Goal: Transaction & Acquisition: Download file/media

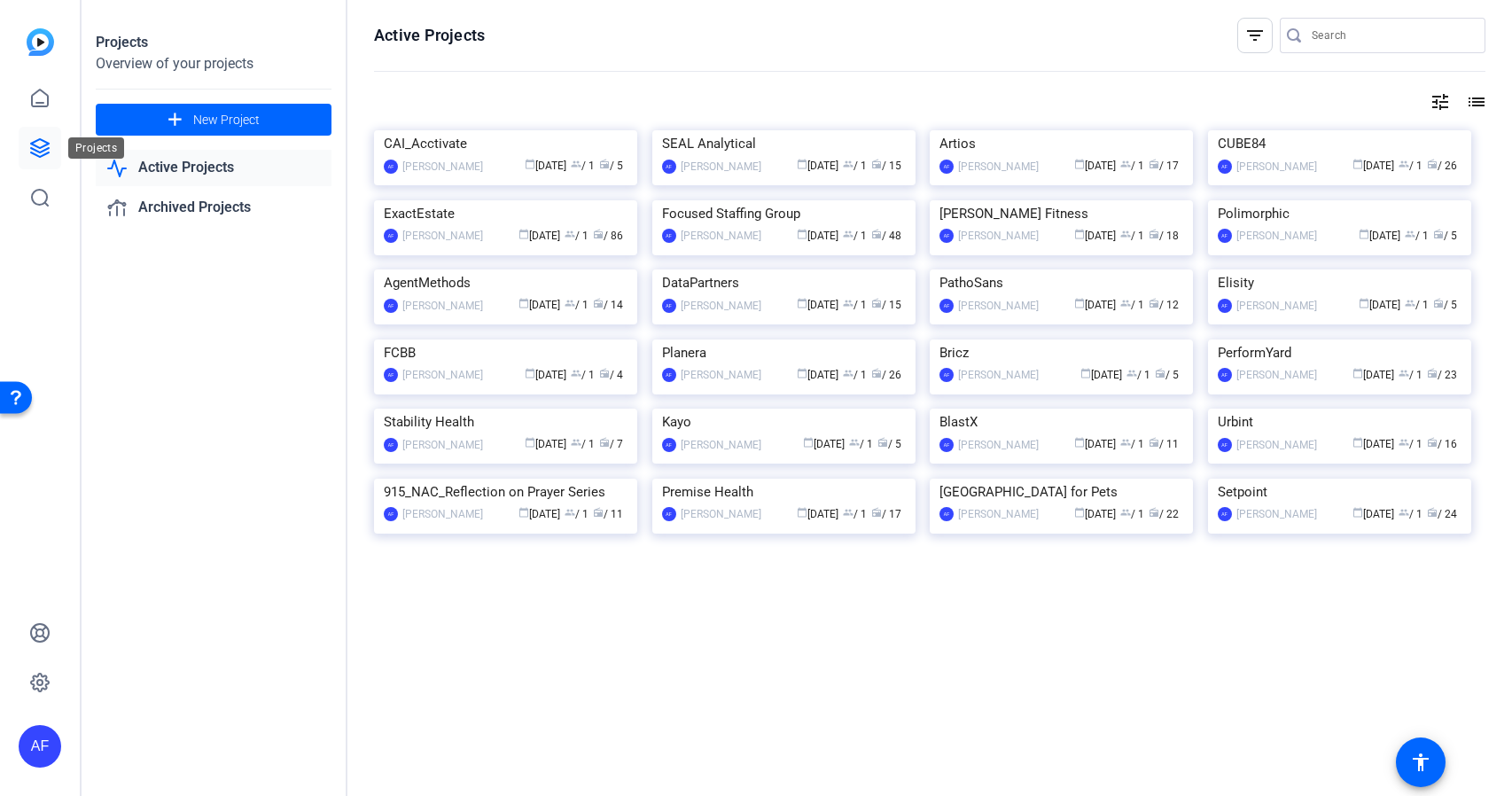
click at [45, 145] on icon at bounding box center [40, 149] width 21 height 21
click at [1334, 37] on input "Search" at bounding box center [1392, 36] width 159 height 21
click at [1343, 34] on input "Search" at bounding box center [1392, 36] width 159 height 21
paste input "CS914_Praxedo_Justine Arscott_Bargreen Ellingson_Kiely Joyce"
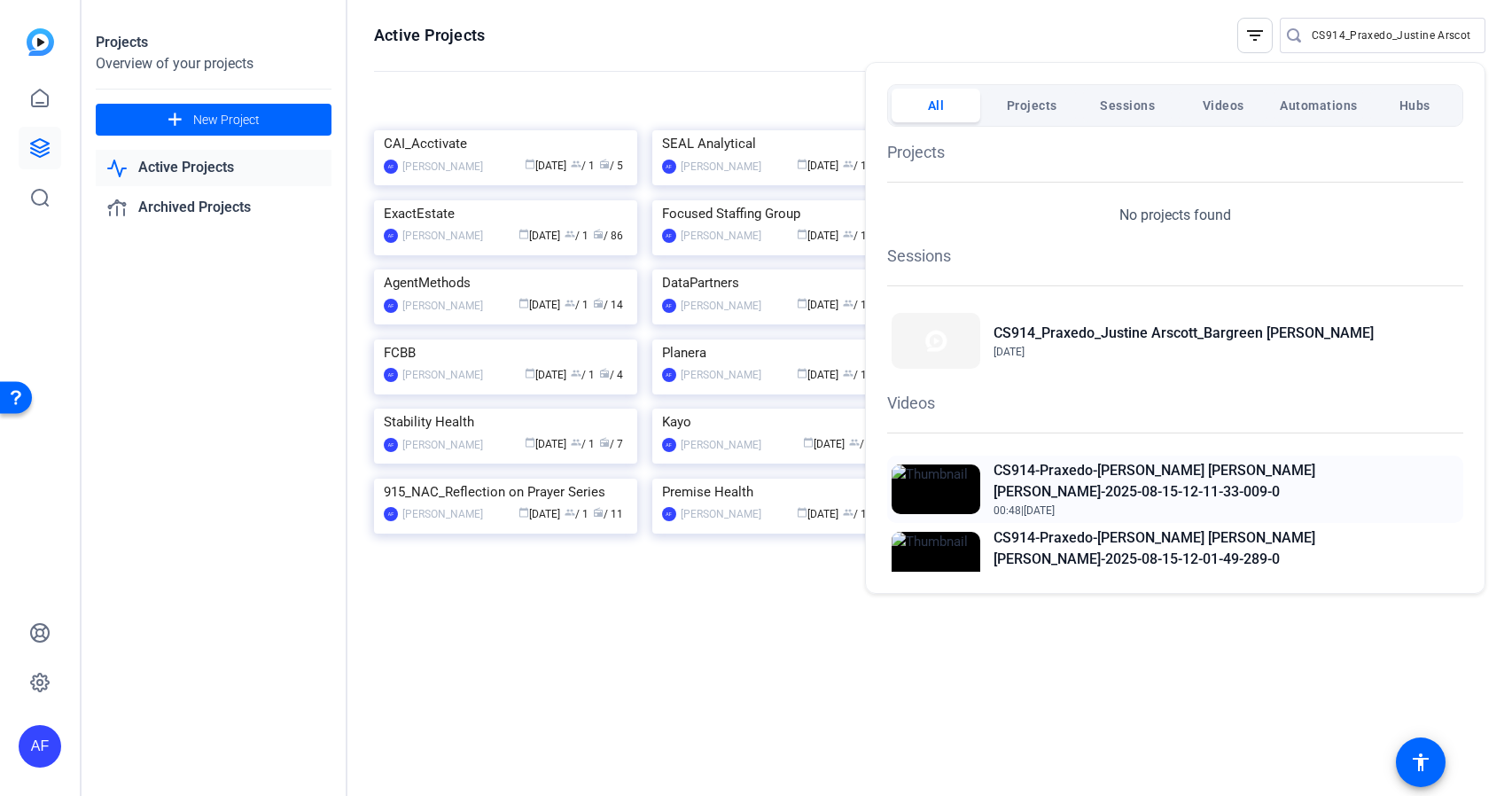
click at [1171, 466] on h2 "CS914-Praxedo-Justine Arscott-Bargreen Ellingson-Kiely Joyce-Kiely-2025-08-15-1…" at bounding box center [1227, 481] width 466 height 43
click at [1345, 39] on div at bounding box center [756, 398] width 1512 height 796
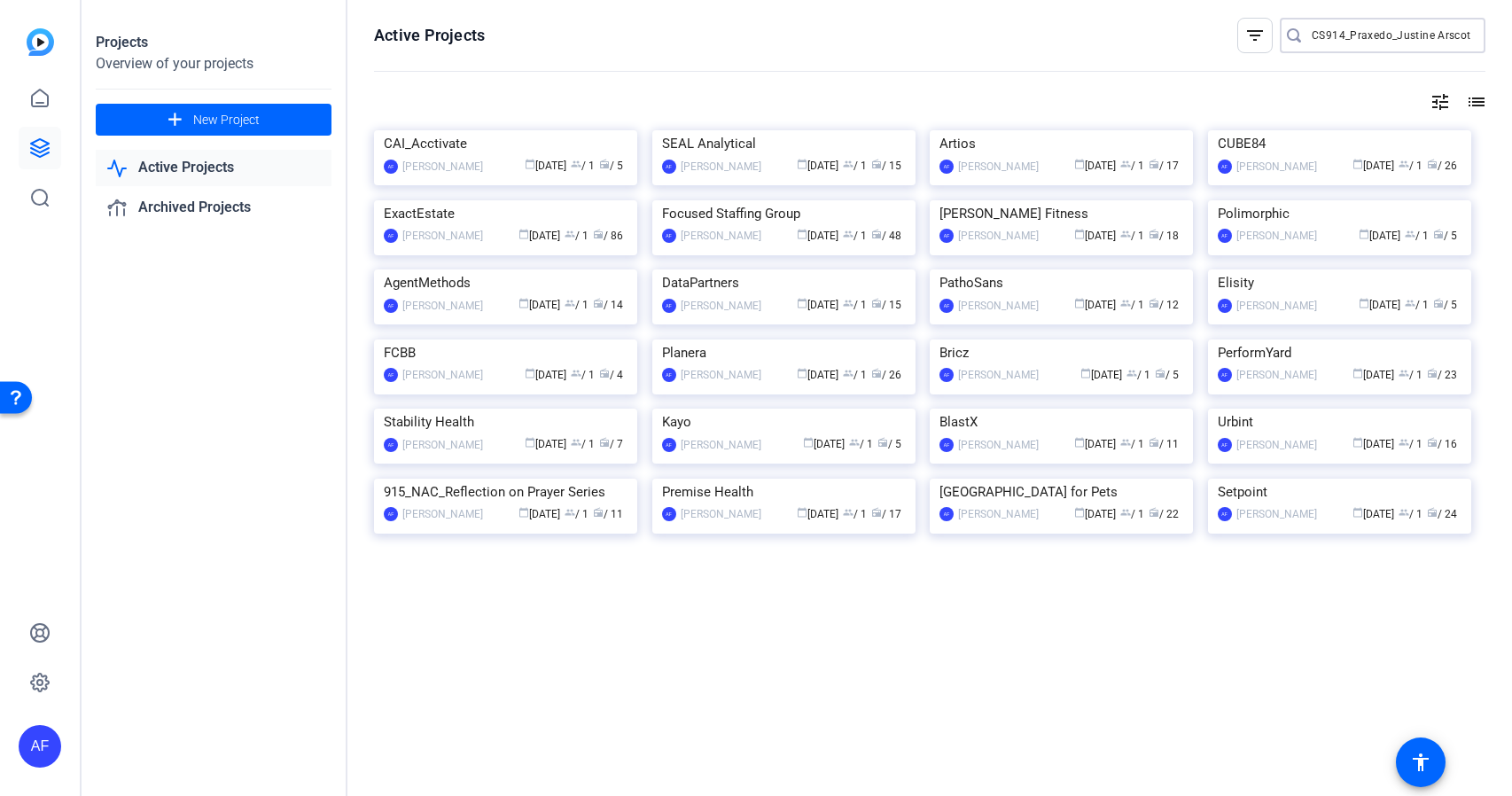
click at [1345, 39] on input "CS914_Praxedo_Justine Arscott_Bargreen Ellingson_Kiely Joyce" at bounding box center [1392, 36] width 159 height 21
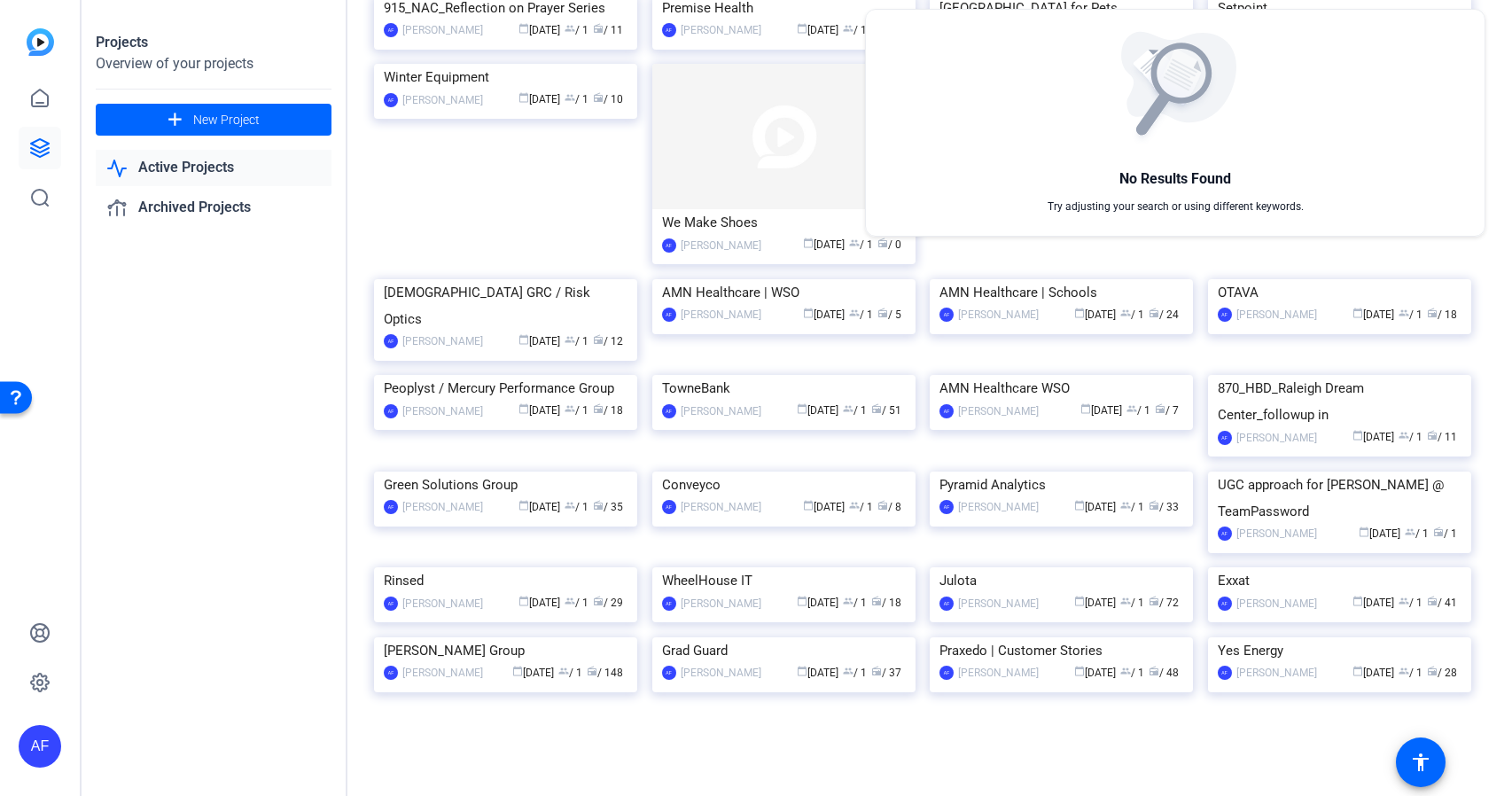
click at [1505, 117] on div at bounding box center [756, 398] width 1512 height 796
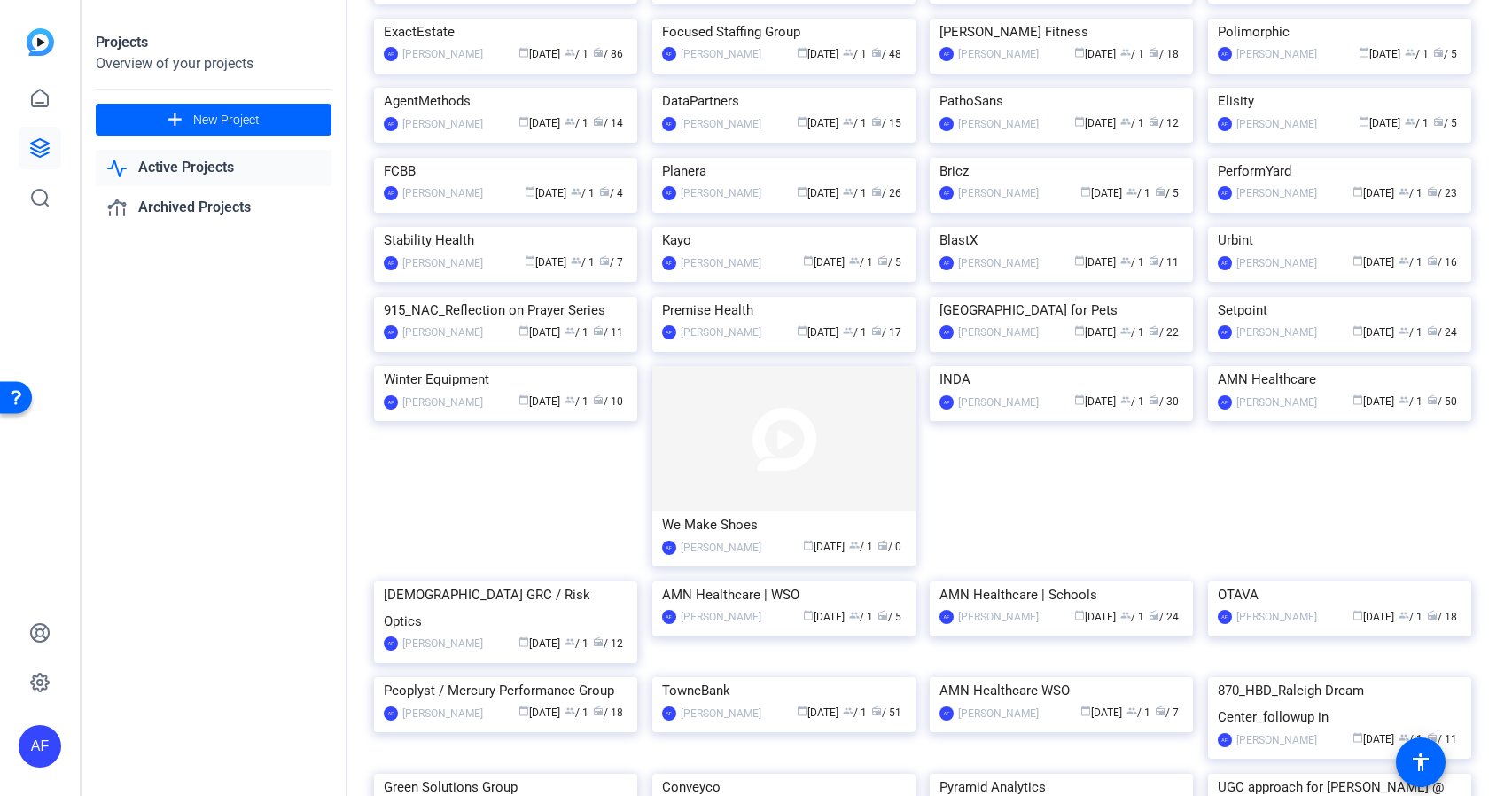
scroll to position [0, 0]
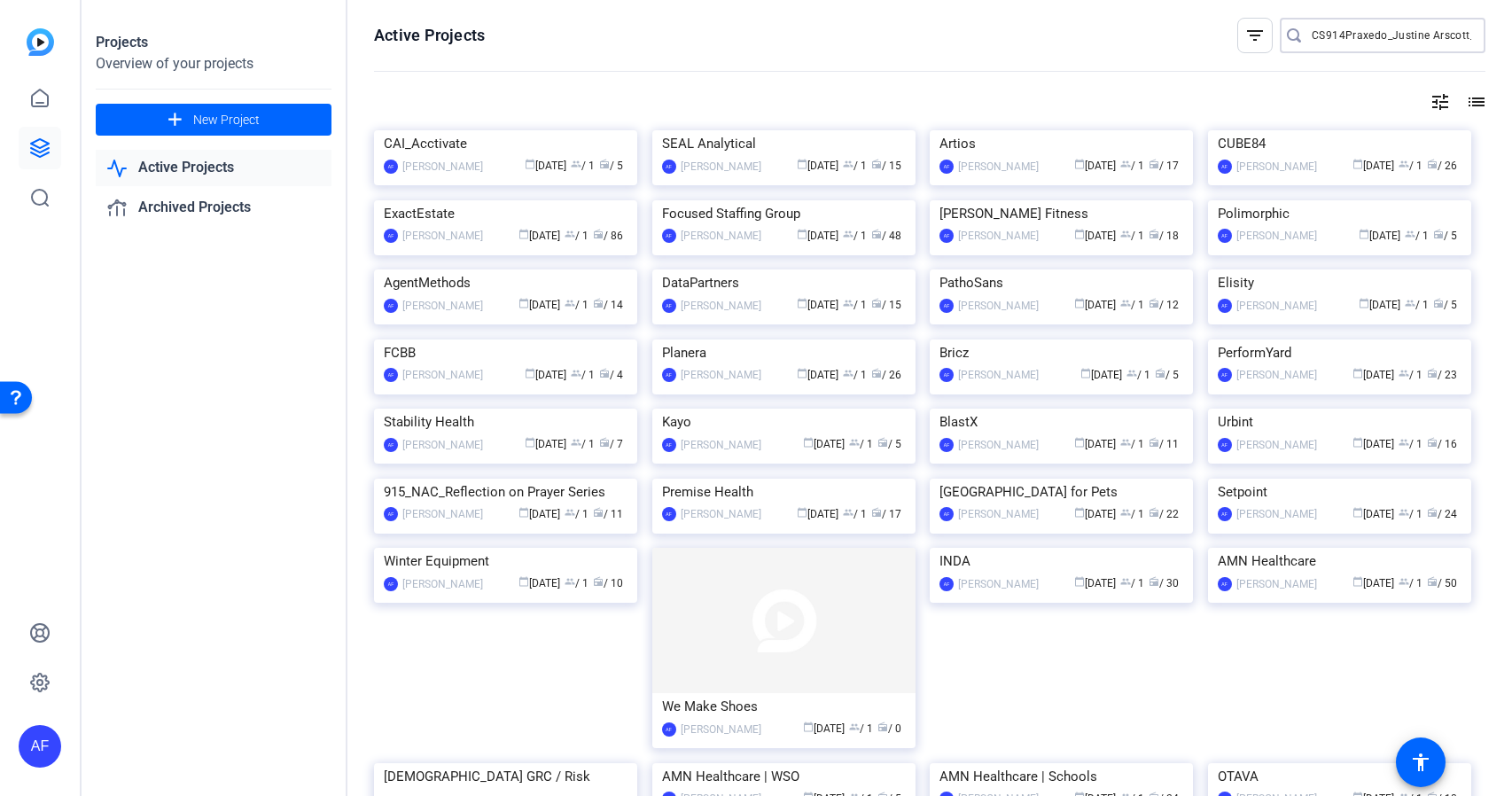
click at [1372, 36] on input "CS914Praxedo_Justine Arscott_Bargreen Ellingson_Kiely Joyce" at bounding box center [1392, 36] width 159 height 21
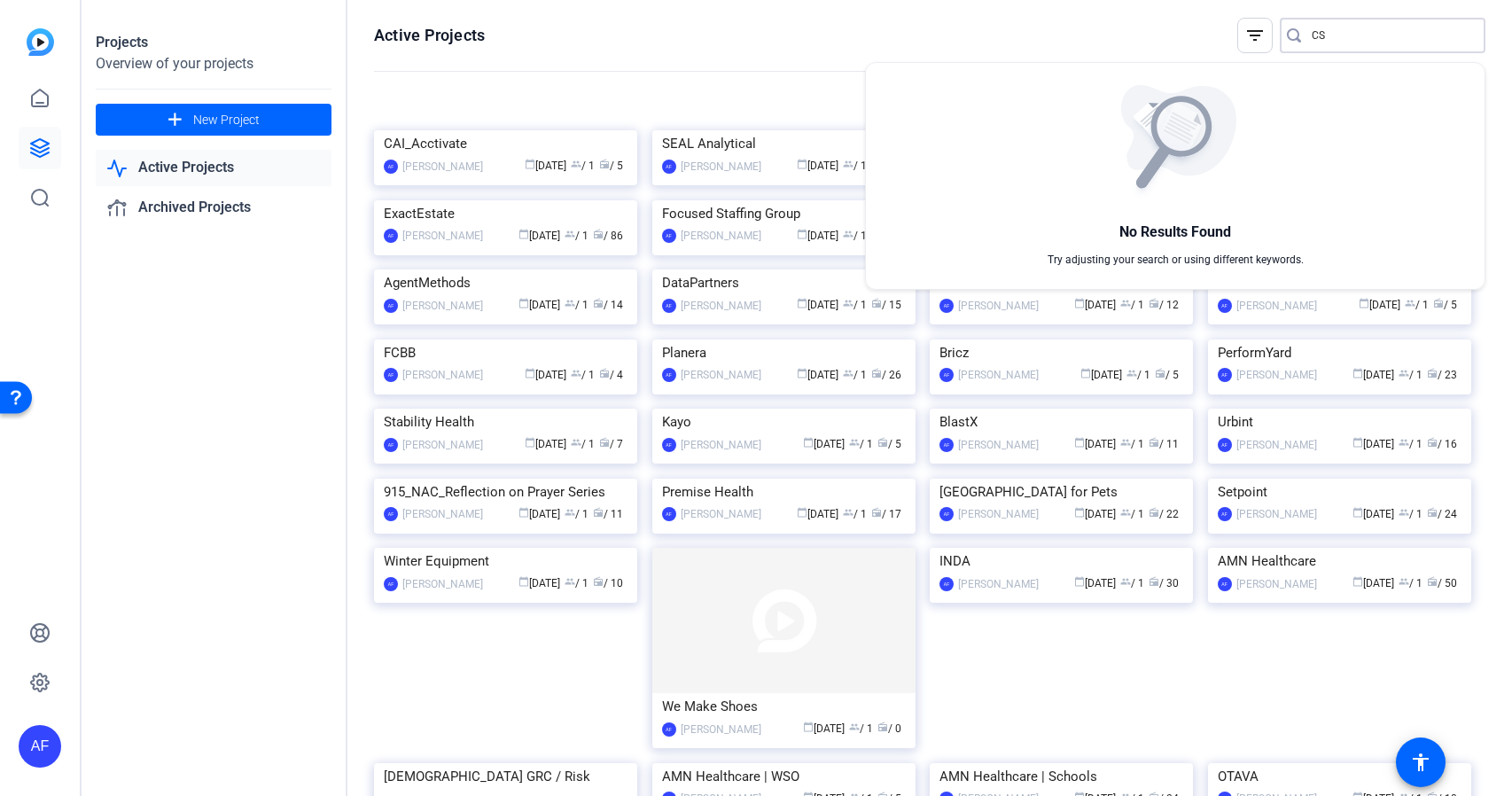
type input "C"
click at [1319, 35] on div at bounding box center [756, 398] width 1512 height 796
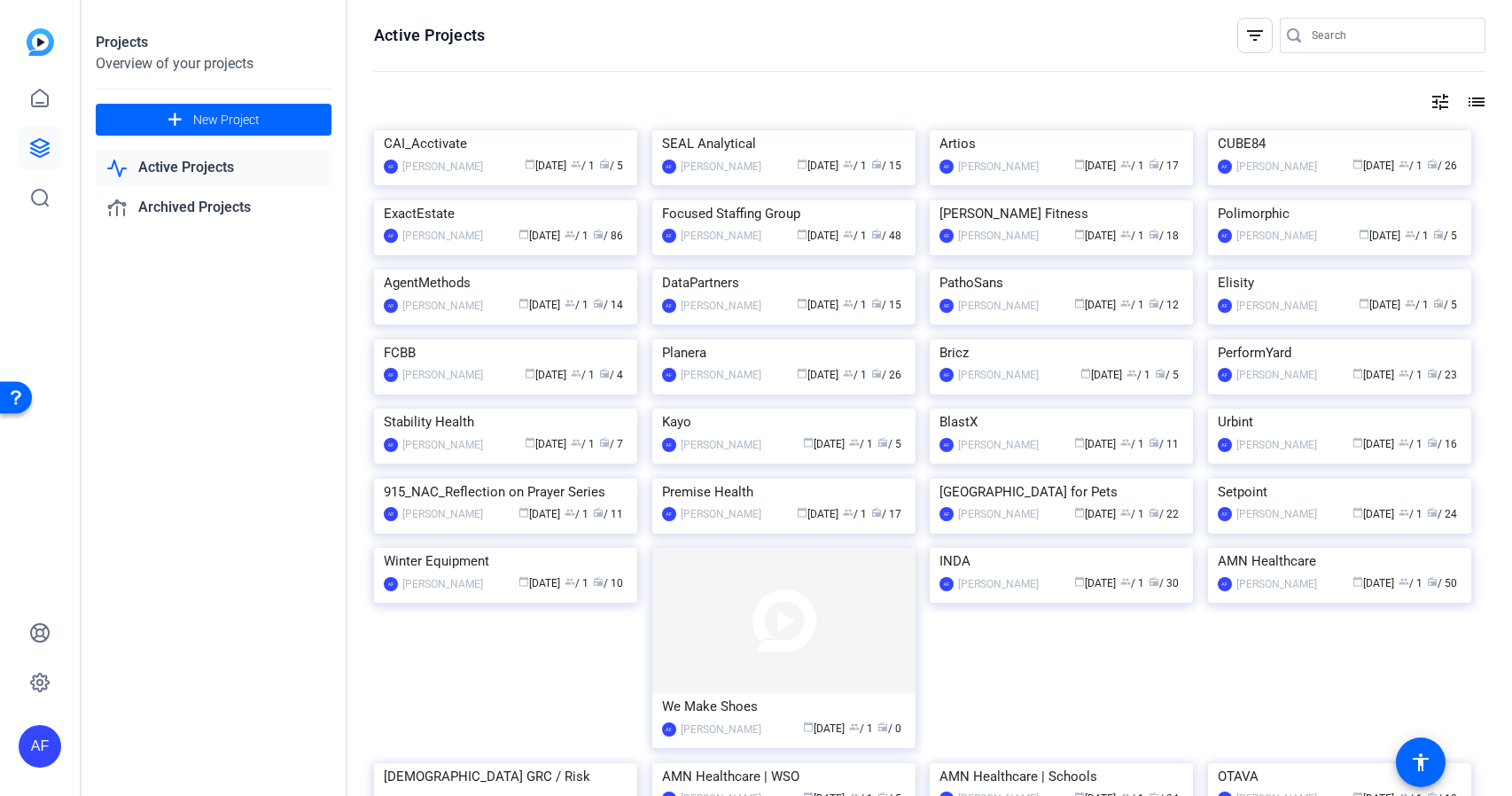
click at [1326, 41] on input "Search" at bounding box center [1392, 36] width 159 height 21
paste input "CS912_AMN Healthcare - Executive Search_Russell [PERSON_NAME]"
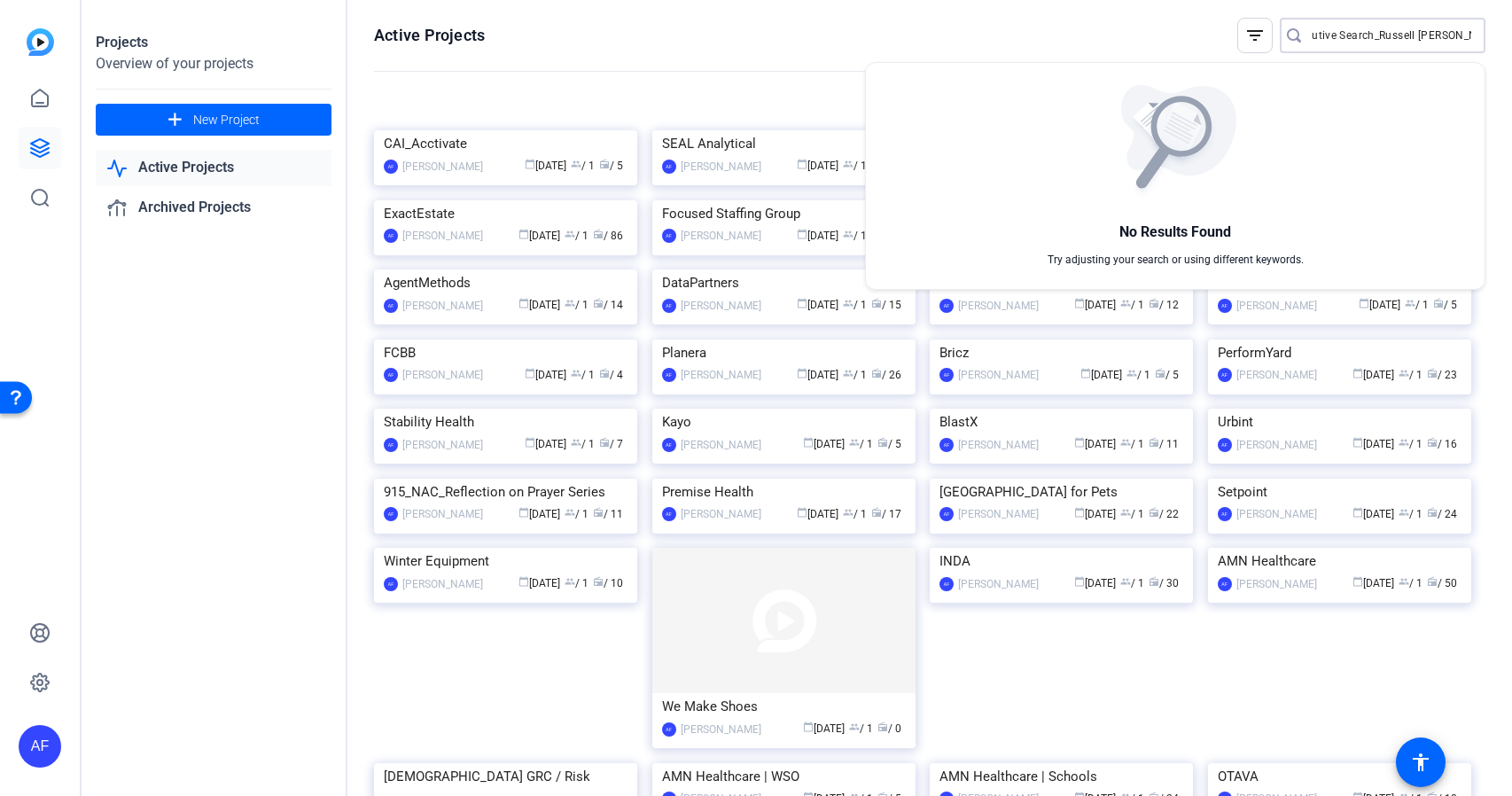
scroll to position [0, 151]
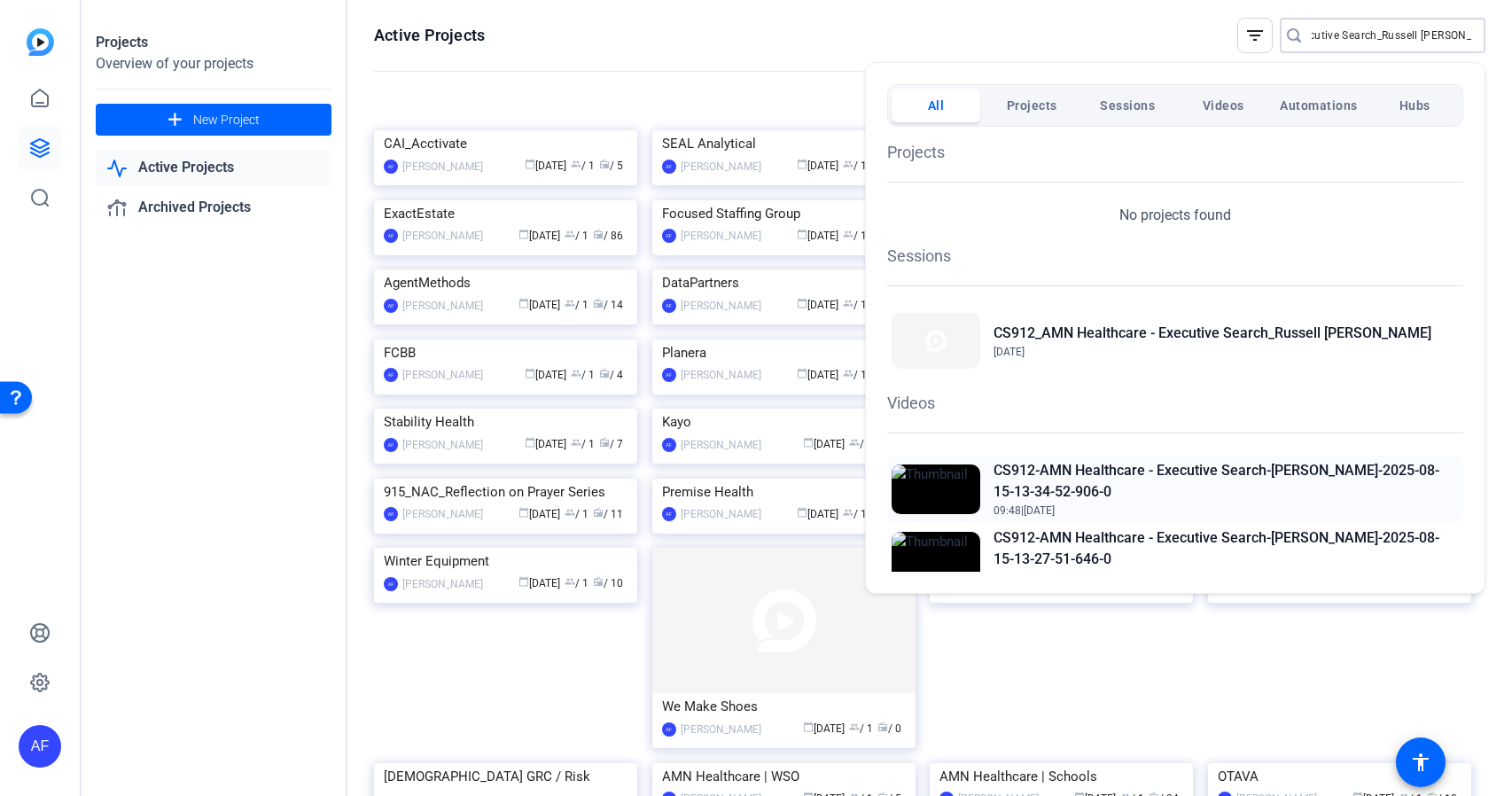
type input "CS912_AMN Healthcare - Executive Search_Russell [PERSON_NAME]"
click at [1226, 466] on h2 "CS912-AMN Healthcare - Executive Search-[PERSON_NAME]-2025-08-15-13-34-52-906-0" at bounding box center [1227, 481] width 466 height 43
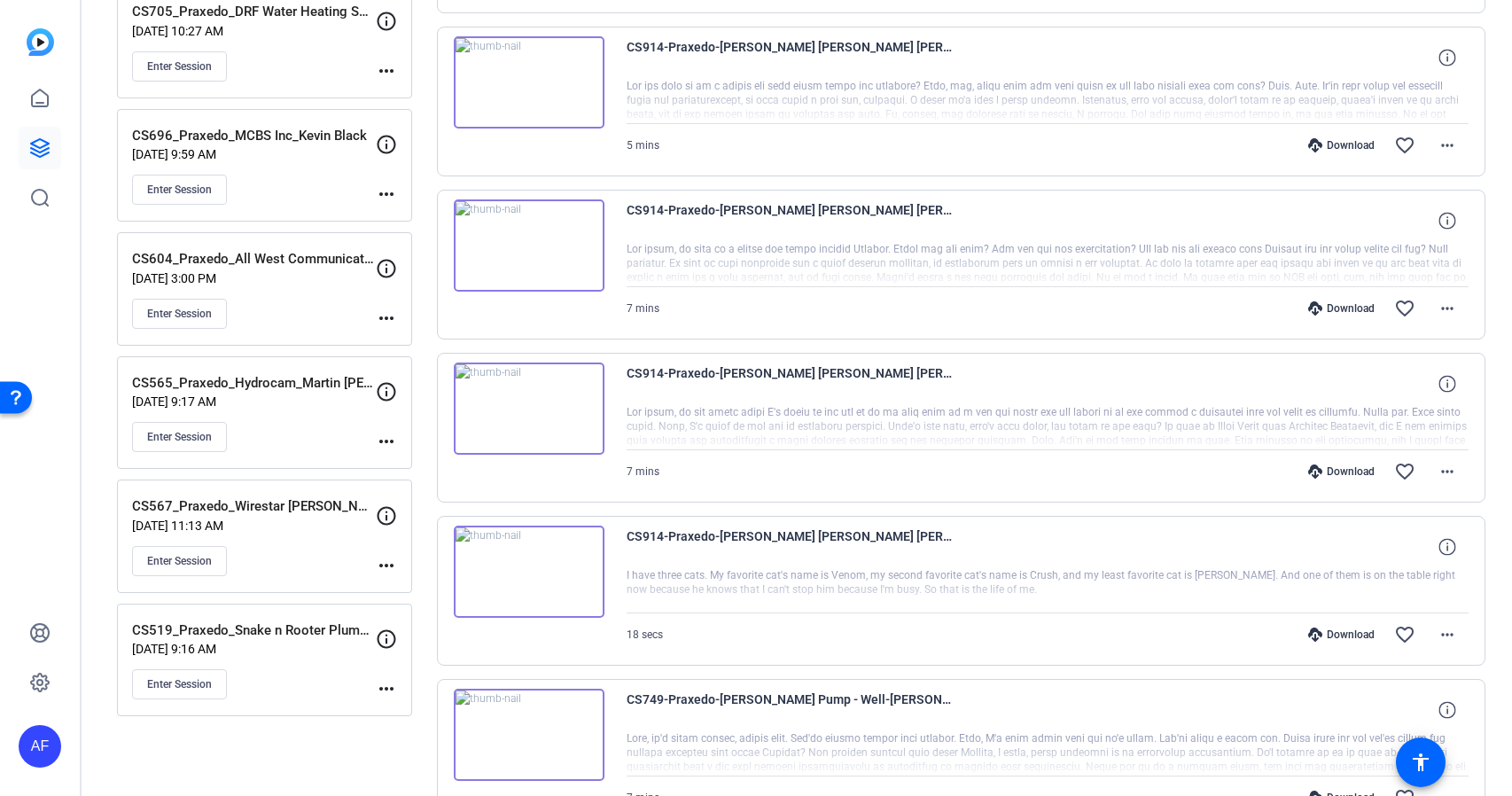
scroll to position [639, 0]
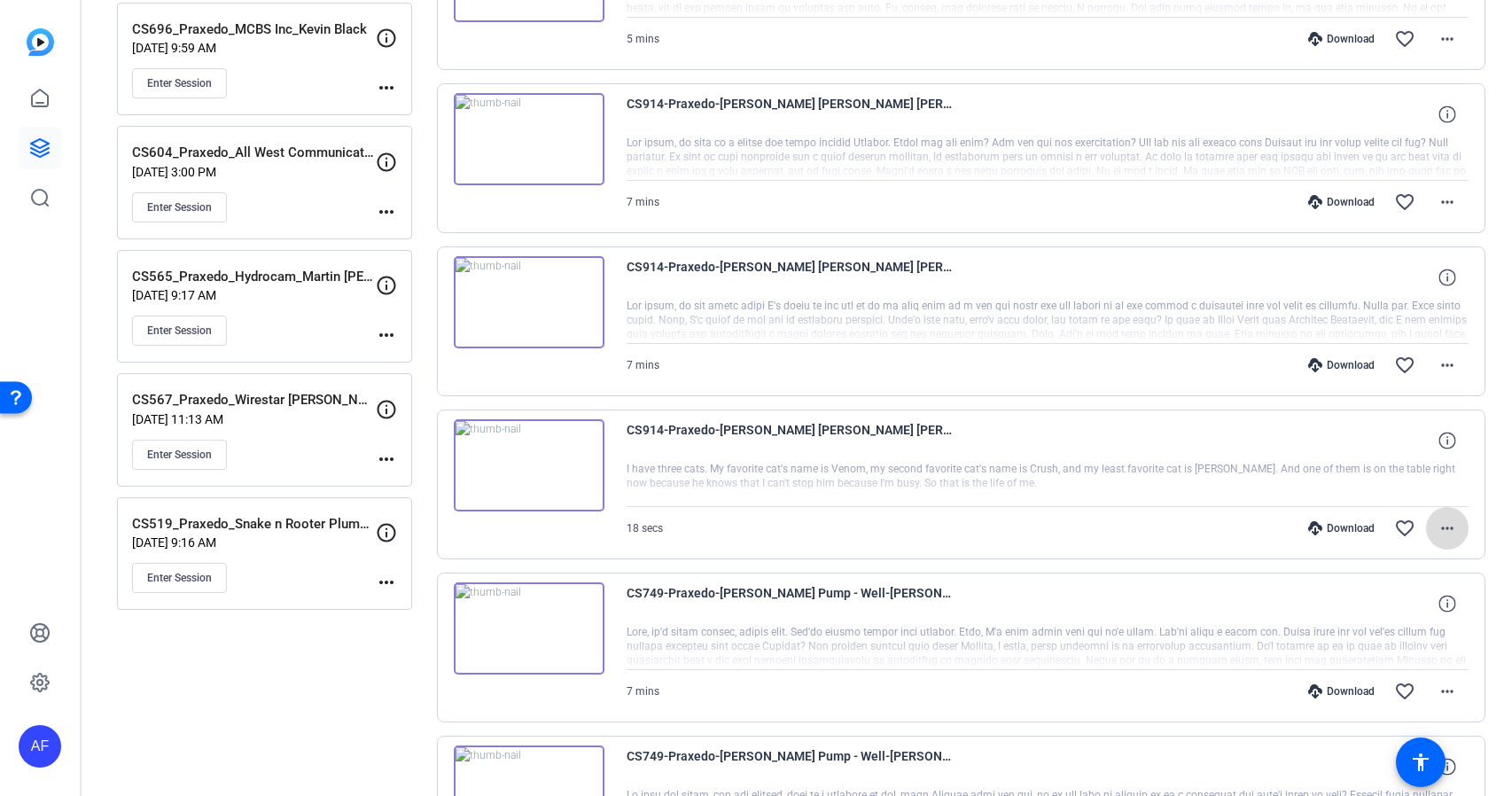
click at [1440, 531] on mat-icon "more_horiz" at bounding box center [1448, 528] width 21 height 21
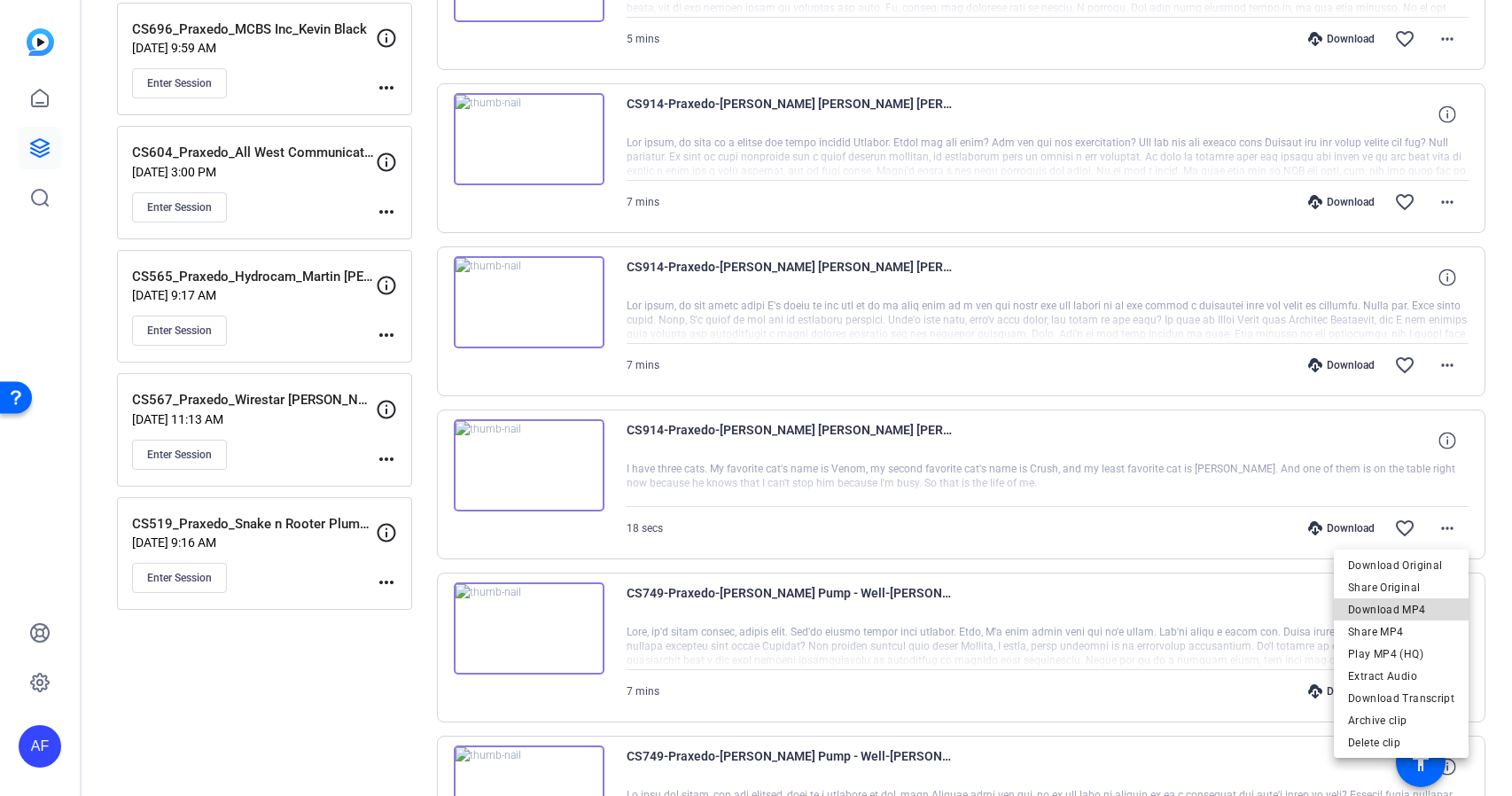
click at [1416, 609] on span "Download MP4" at bounding box center [1401, 610] width 107 height 21
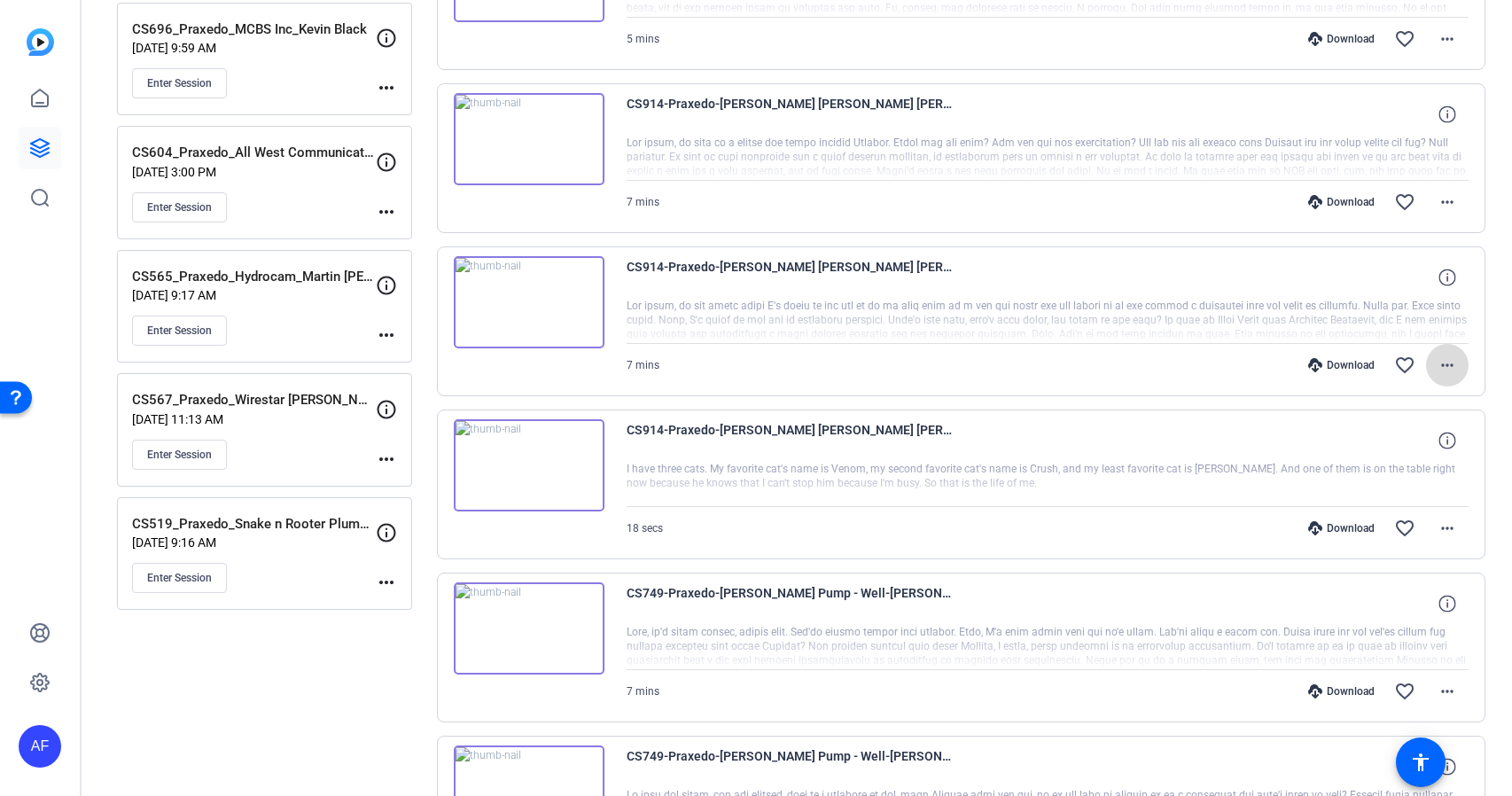
click at [1451, 364] on mat-icon "more_horiz" at bounding box center [1448, 365] width 21 height 21
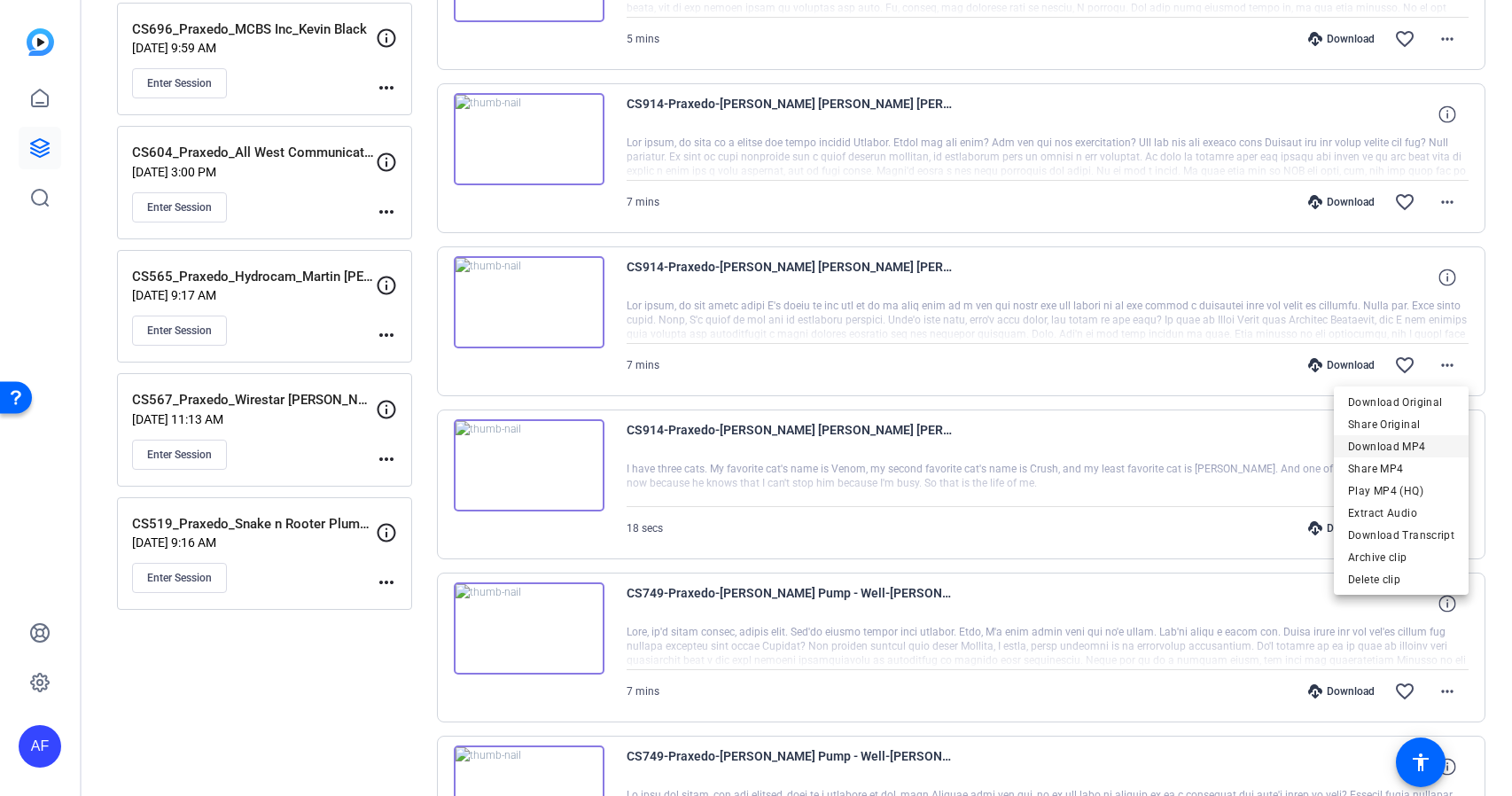
click at [1419, 445] on span "Download MP4" at bounding box center [1401, 447] width 107 height 21
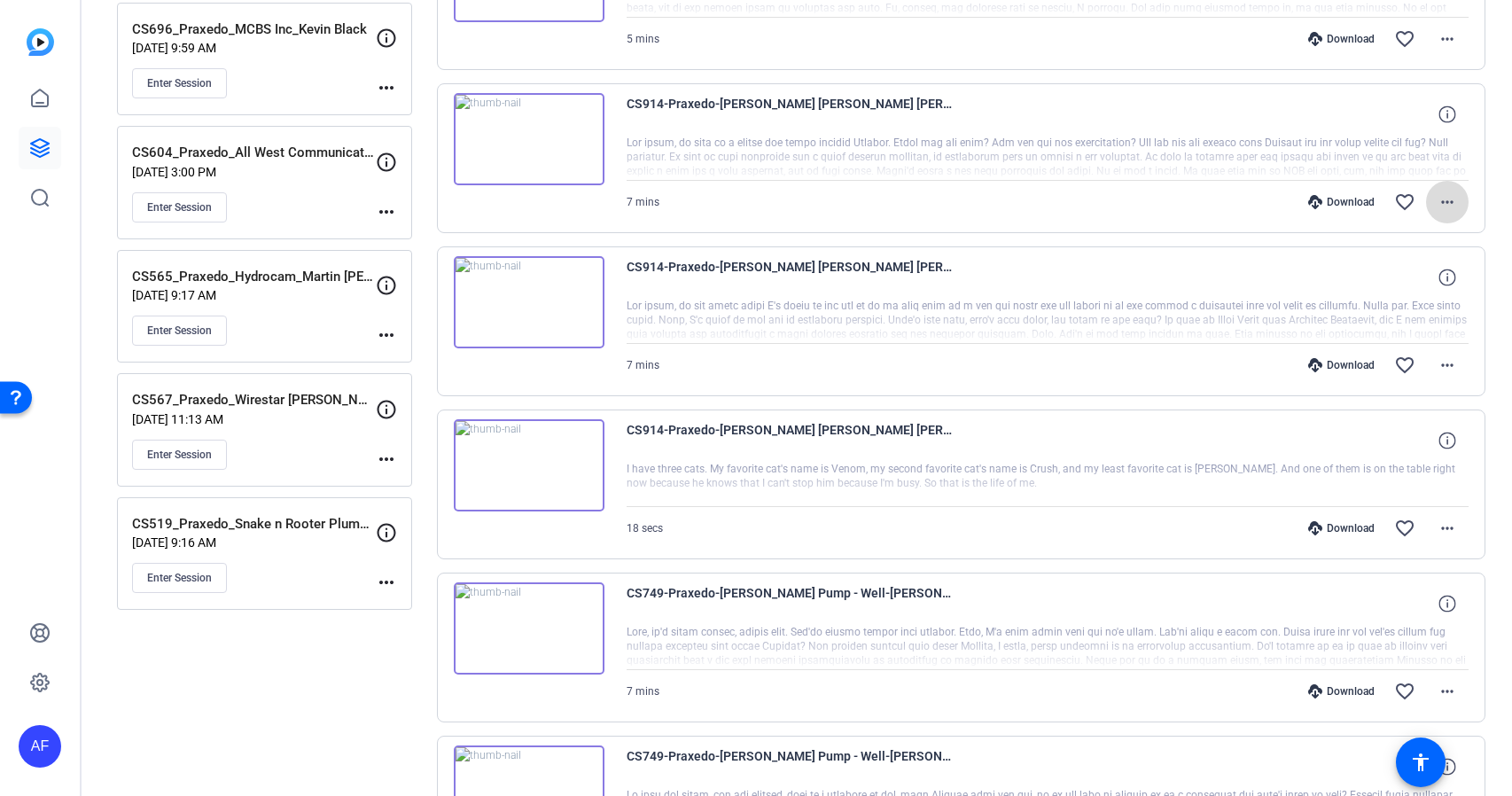
click at [1442, 197] on mat-icon "more_horiz" at bounding box center [1448, 202] width 21 height 21
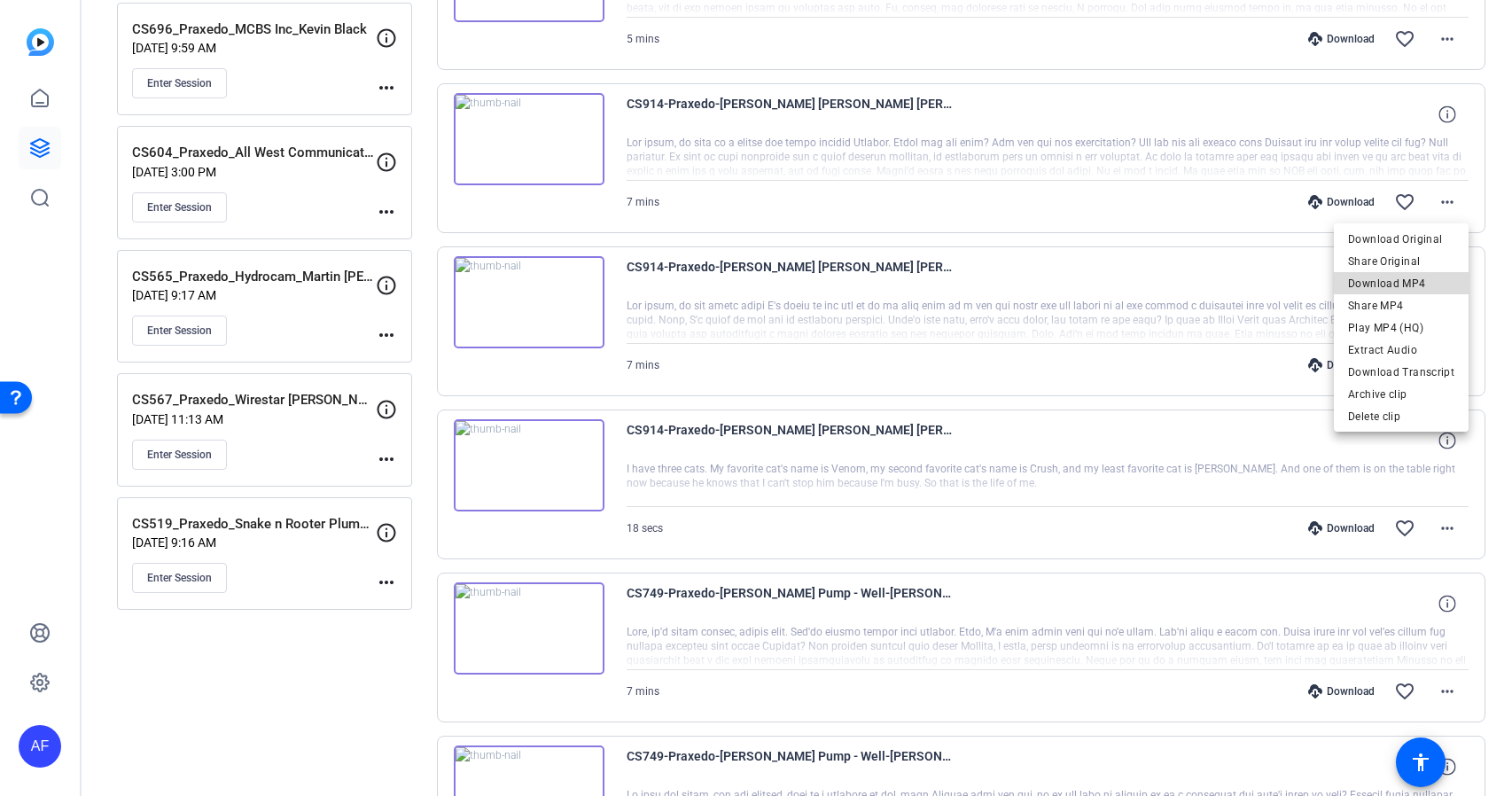
click at [1423, 284] on span "Download MP4" at bounding box center [1401, 283] width 107 height 21
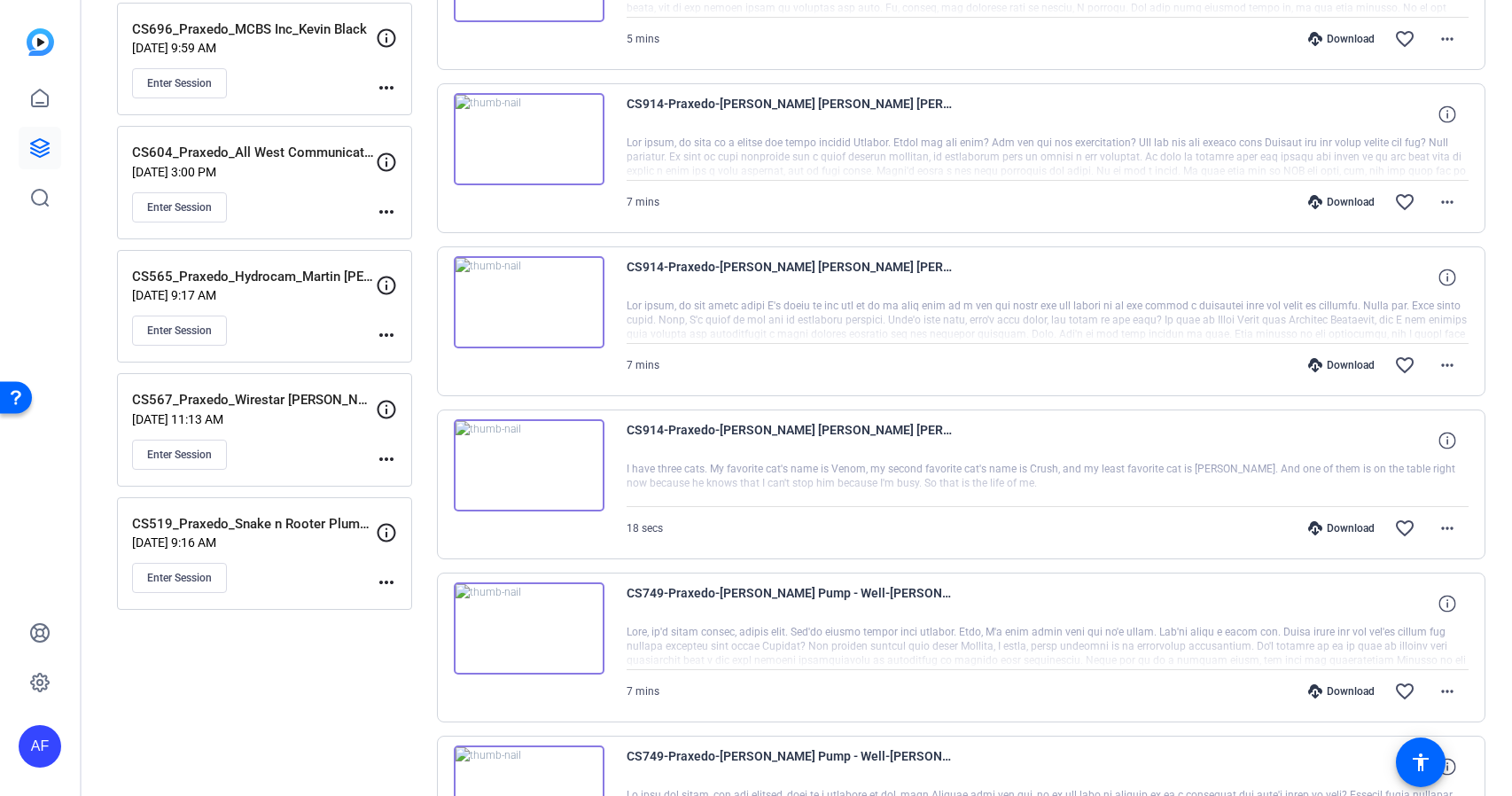
scroll to position [532, 0]
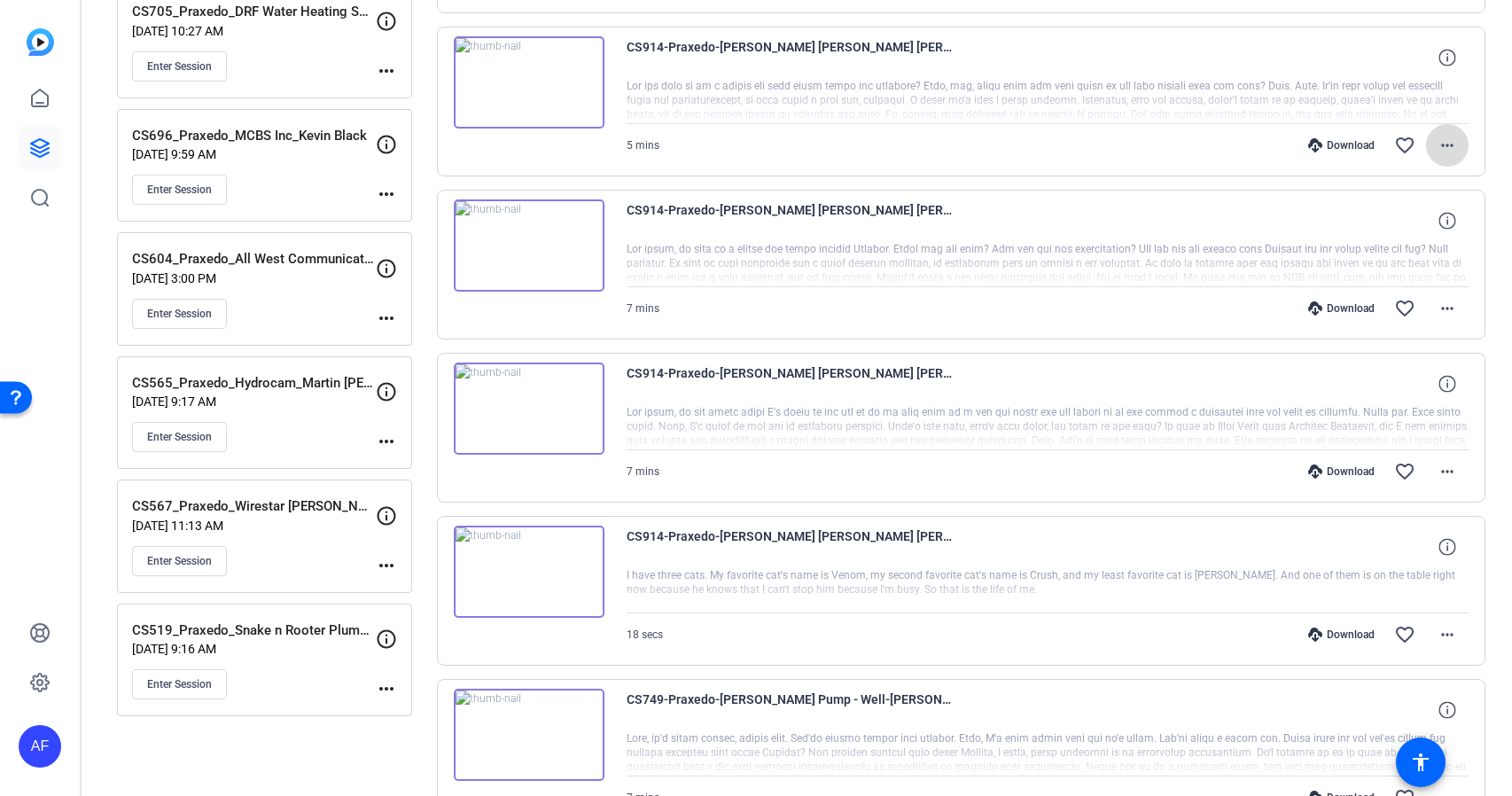
click at [1449, 144] on mat-icon "more_horiz" at bounding box center [1448, 146] width 21 height 21
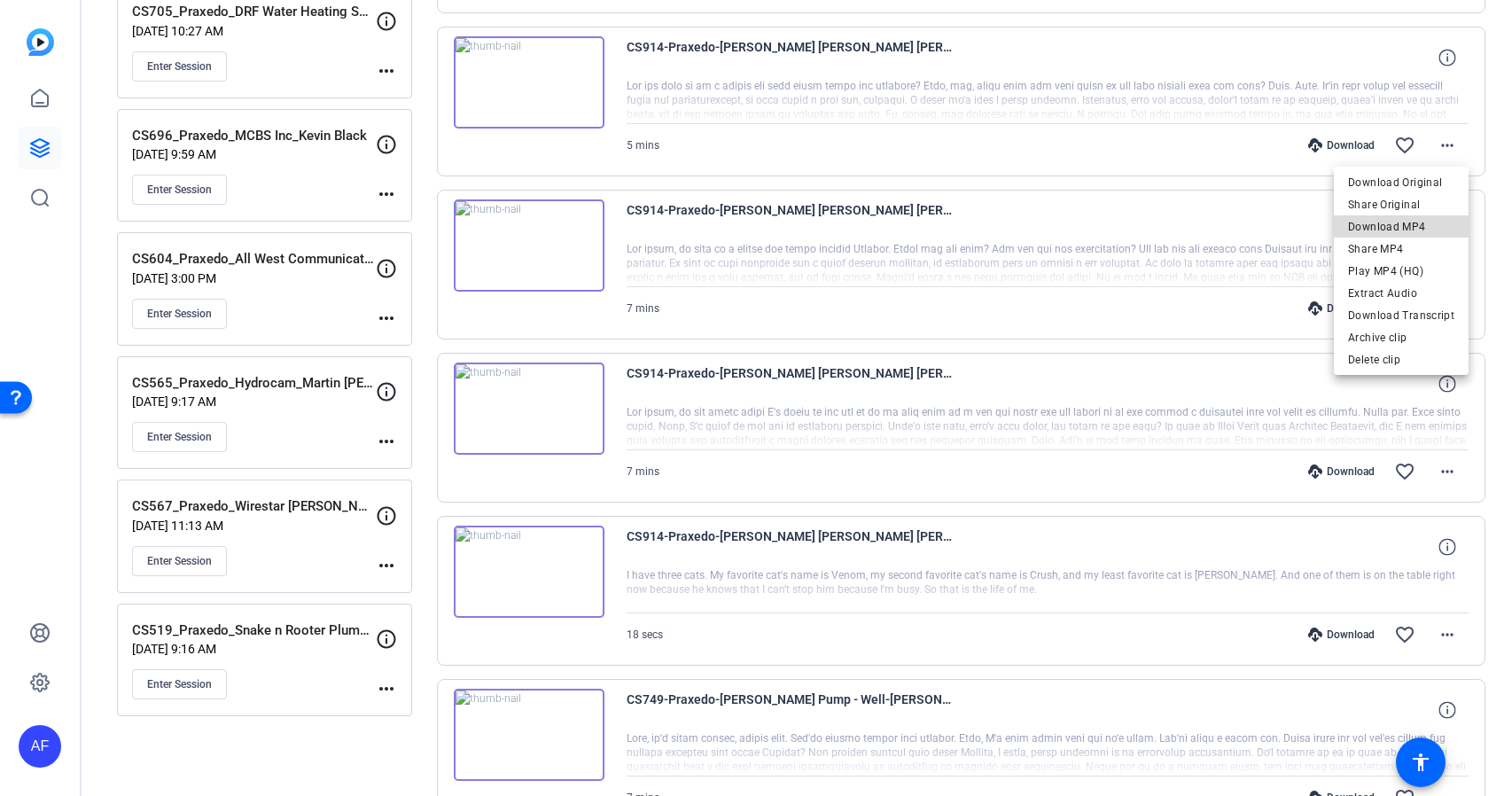
click at [1418, 228] on span "Download MP4" at bounding box center [1401, 227] width 107 height 21
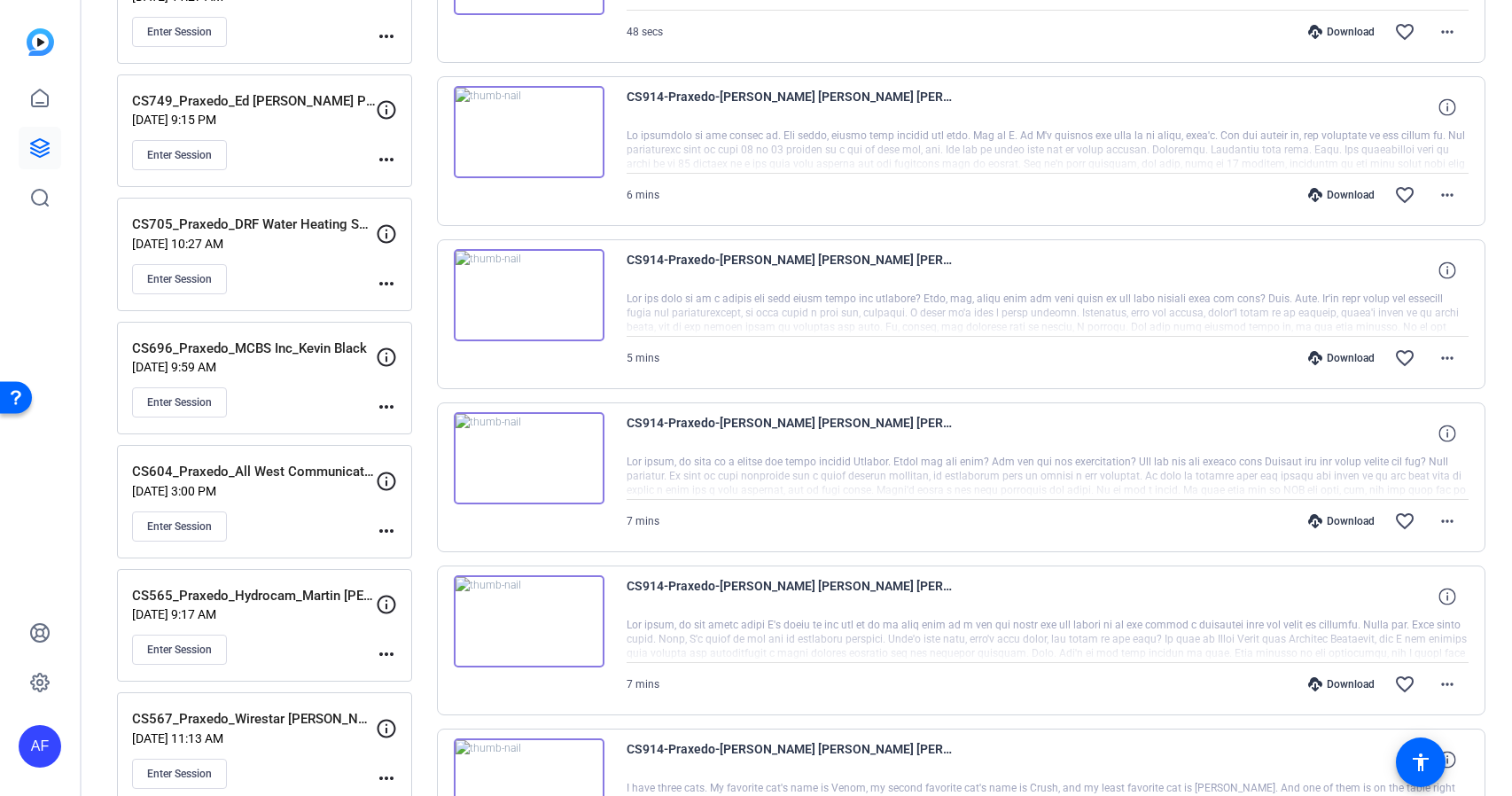
scroll to position [213, 0]
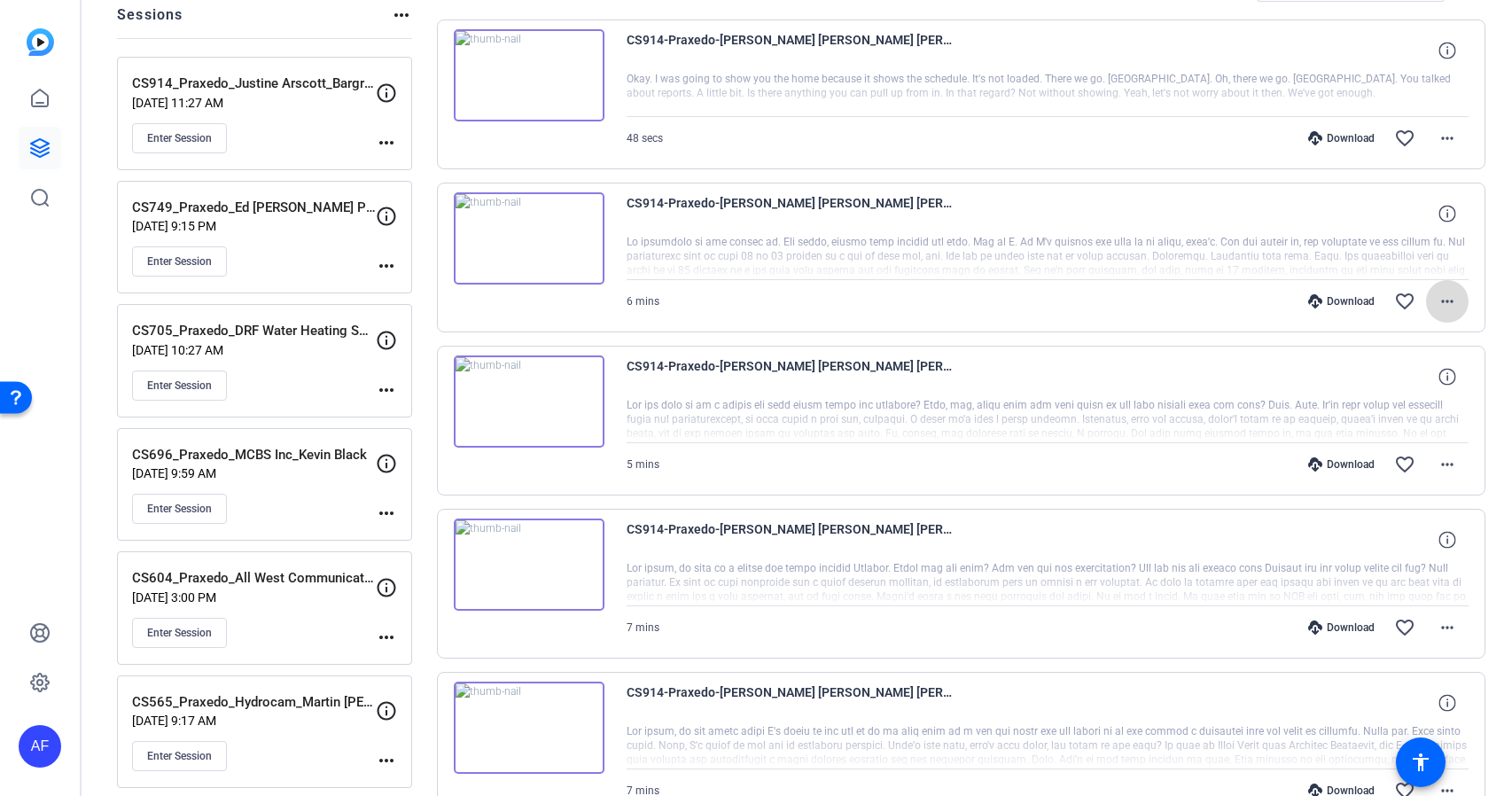
click at [1450, 302] on mat-icon "more_horiz" at bounding box center [1448, 302] width 21 height 21
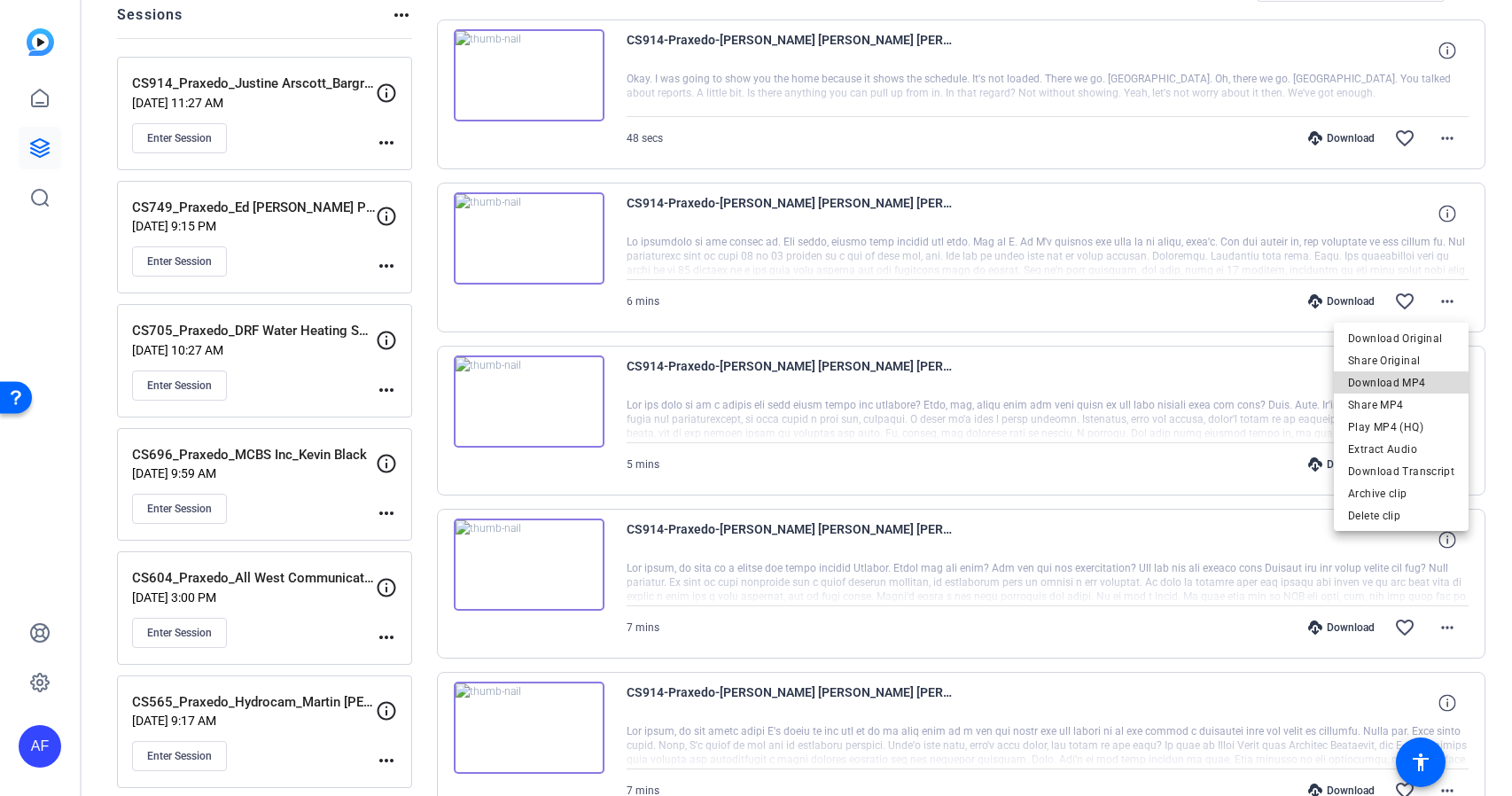
click at [1435, 382] on span "Download MP4" at bounding box center [1401, 383] width 107 height 21
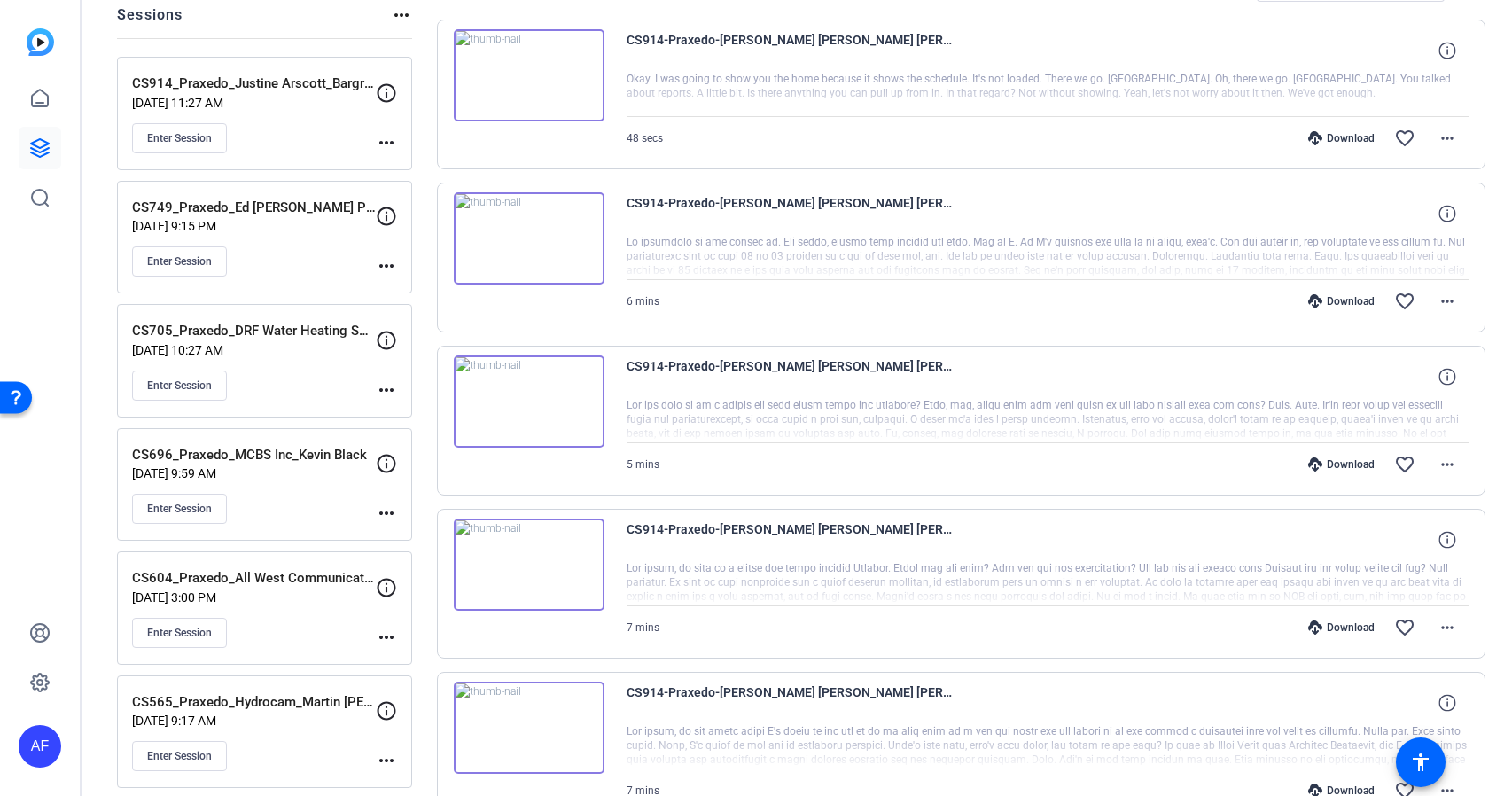
scroll to position [0, 0]
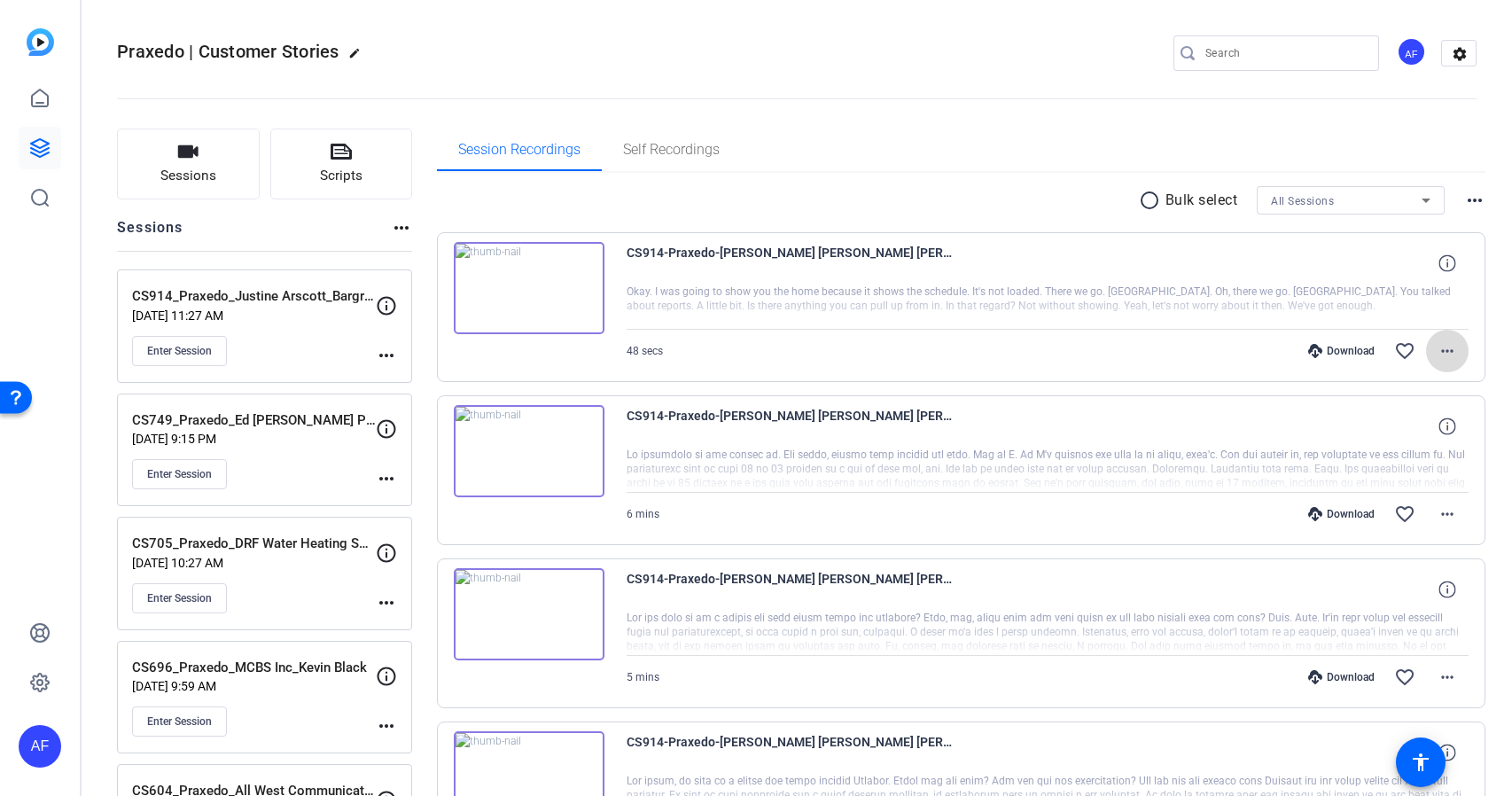
click at [1452, 352] on mat-icon "more_horiz" at bounding box center [1448, 351] width 21 height 21
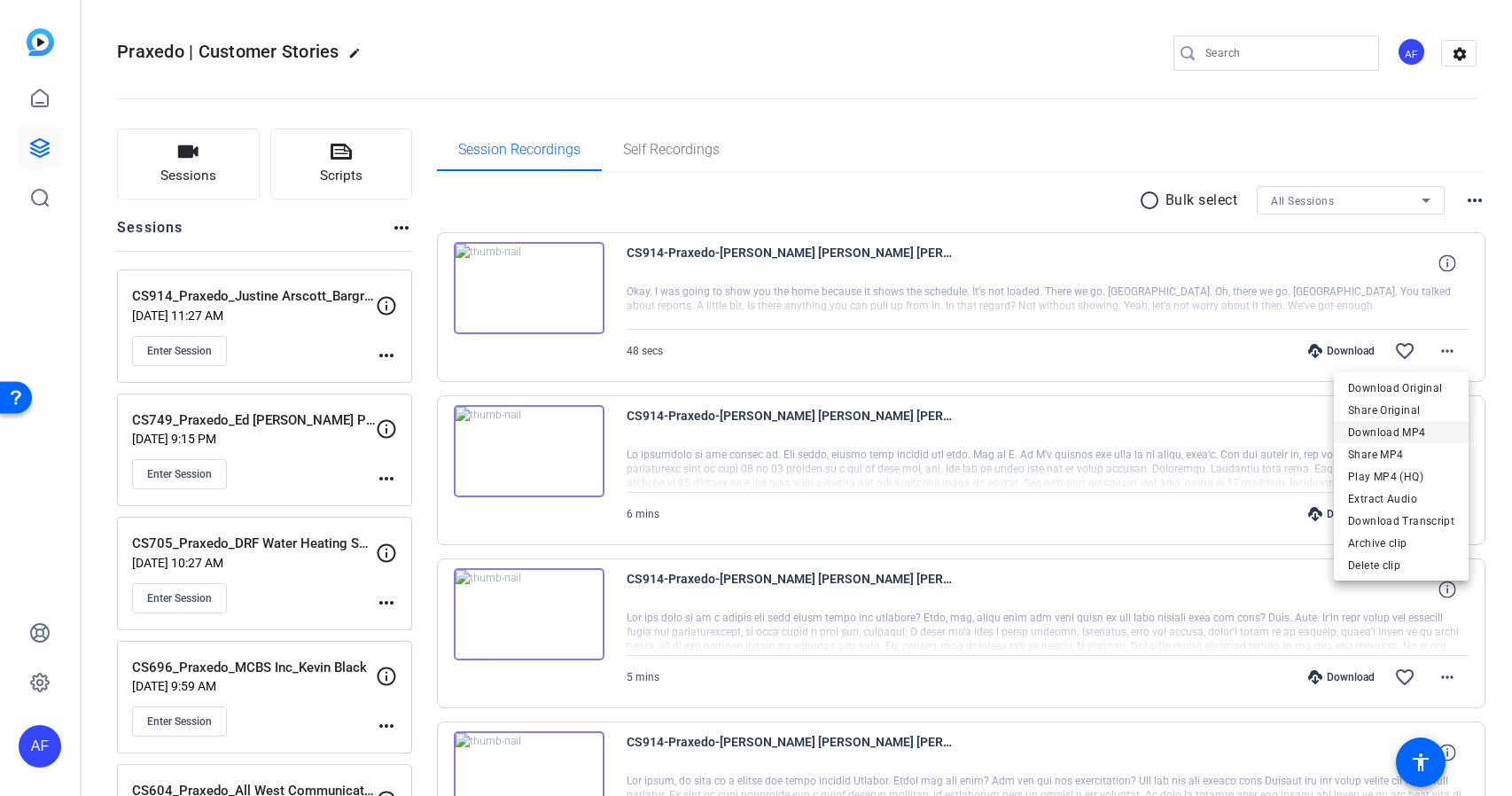
click at [1430, 434] on span "Download MP4" at bounding box center [1401, 433] width 107 height 21
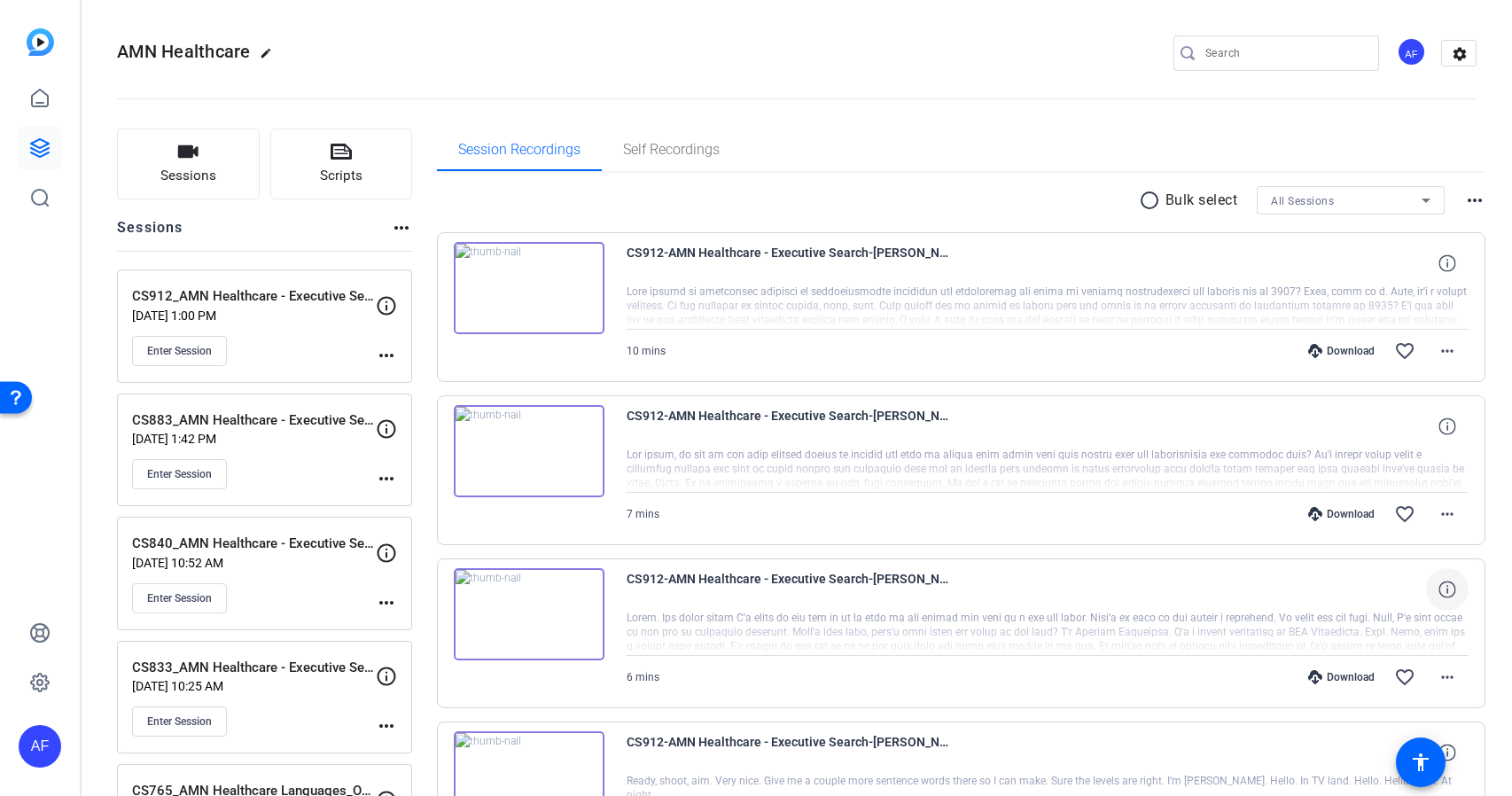
scroll to position [213, 0]
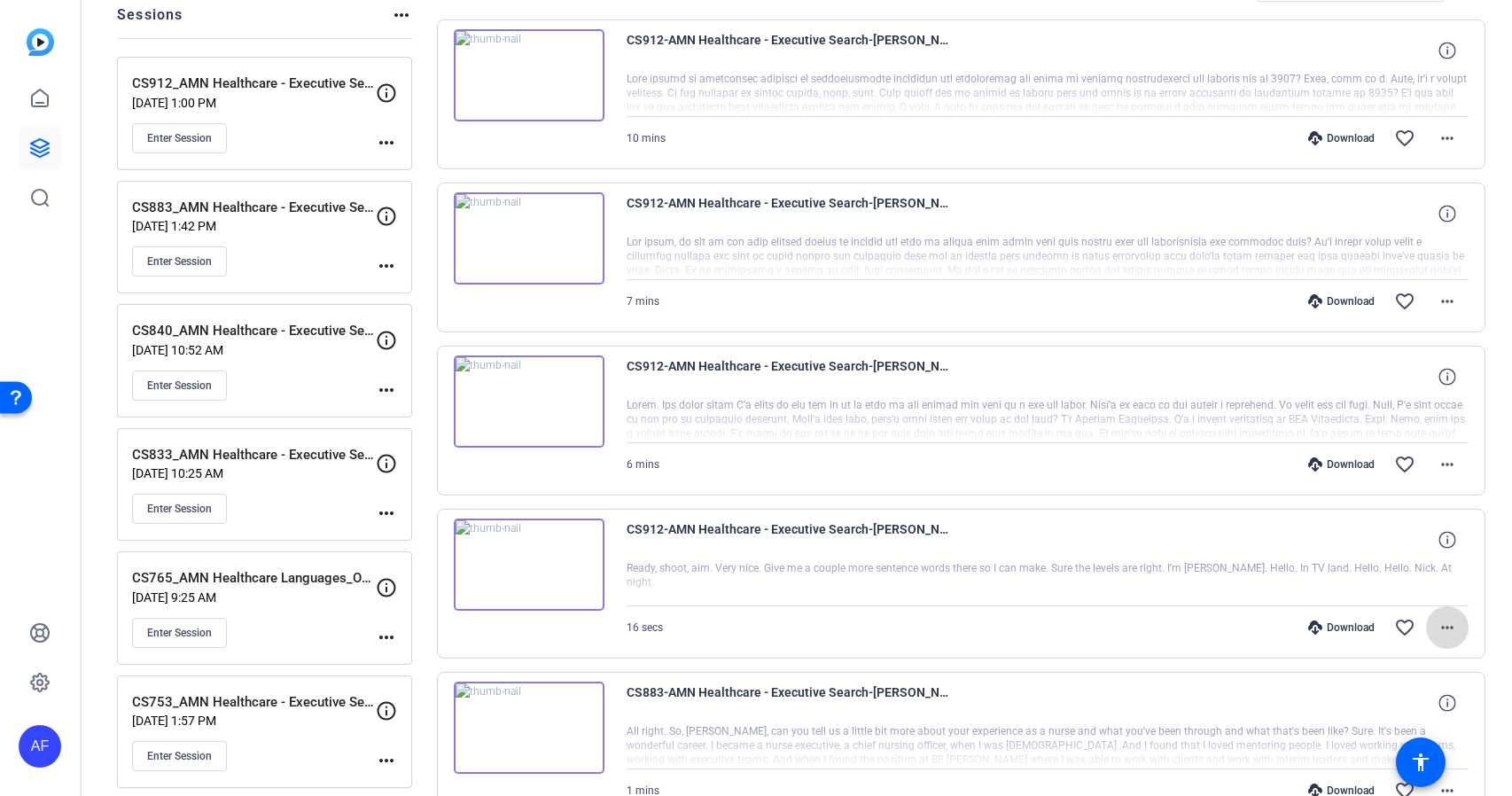
click at [1454, 628] on mat-icon "more_horiz" at bounding box center [1448, 628] width 21 height 21
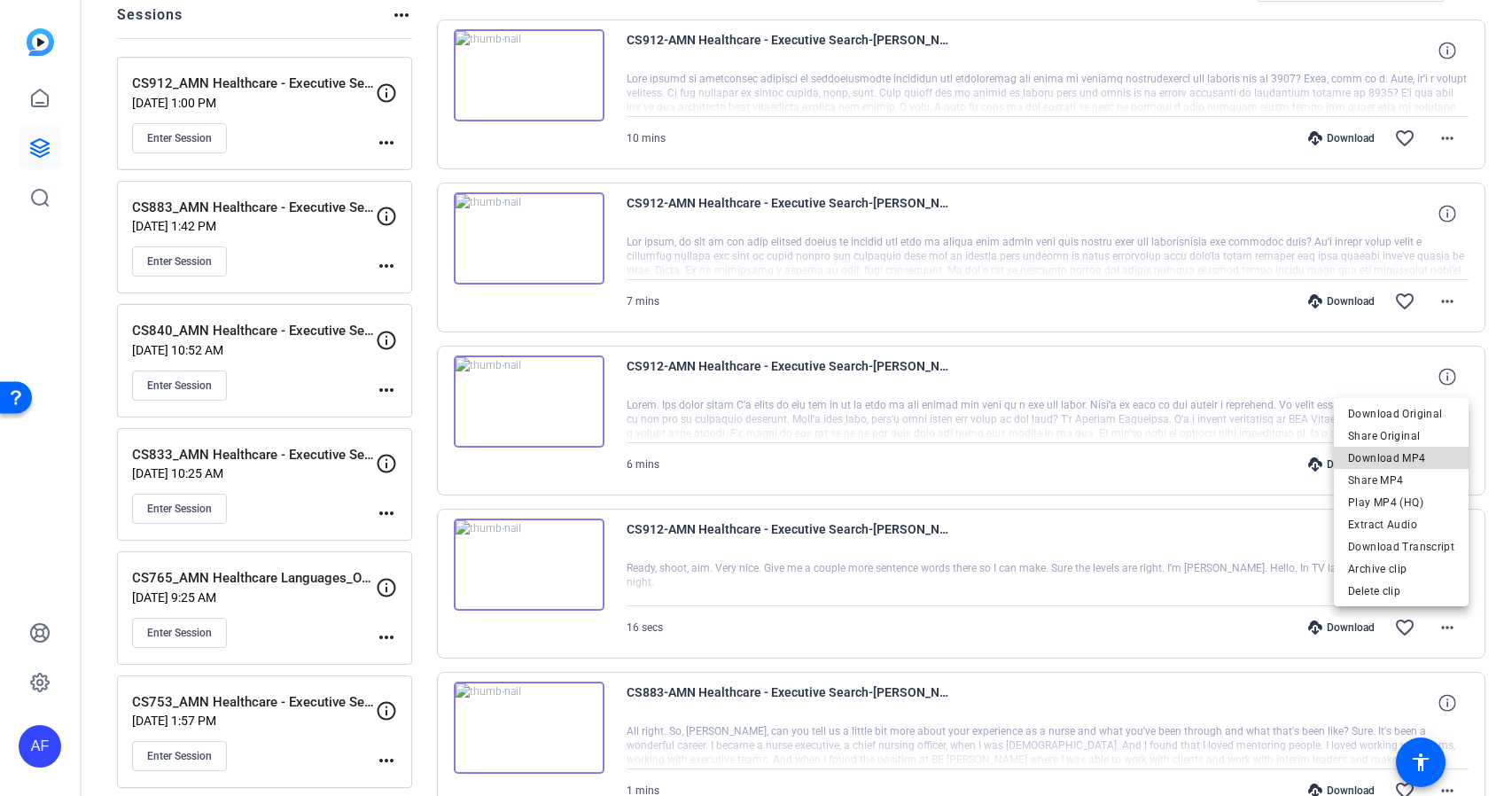
click at [1428, 454] on span "Download MP4" at bounding box center [1401, 458] width 107 height 21
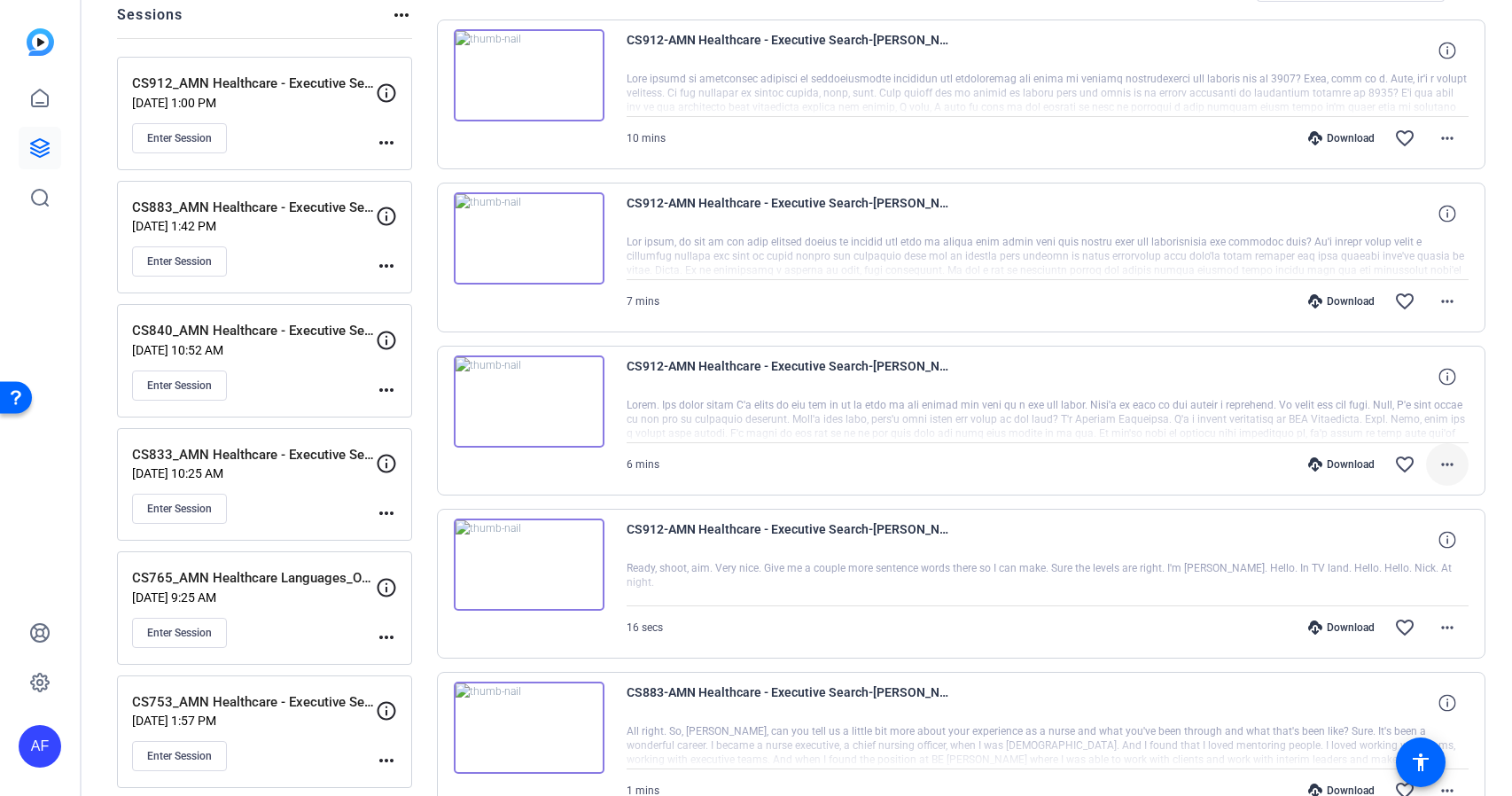
click at [1449, 465] on mat-icon "more_horiz" at bounding box center [1448, 465] width 21 height 21
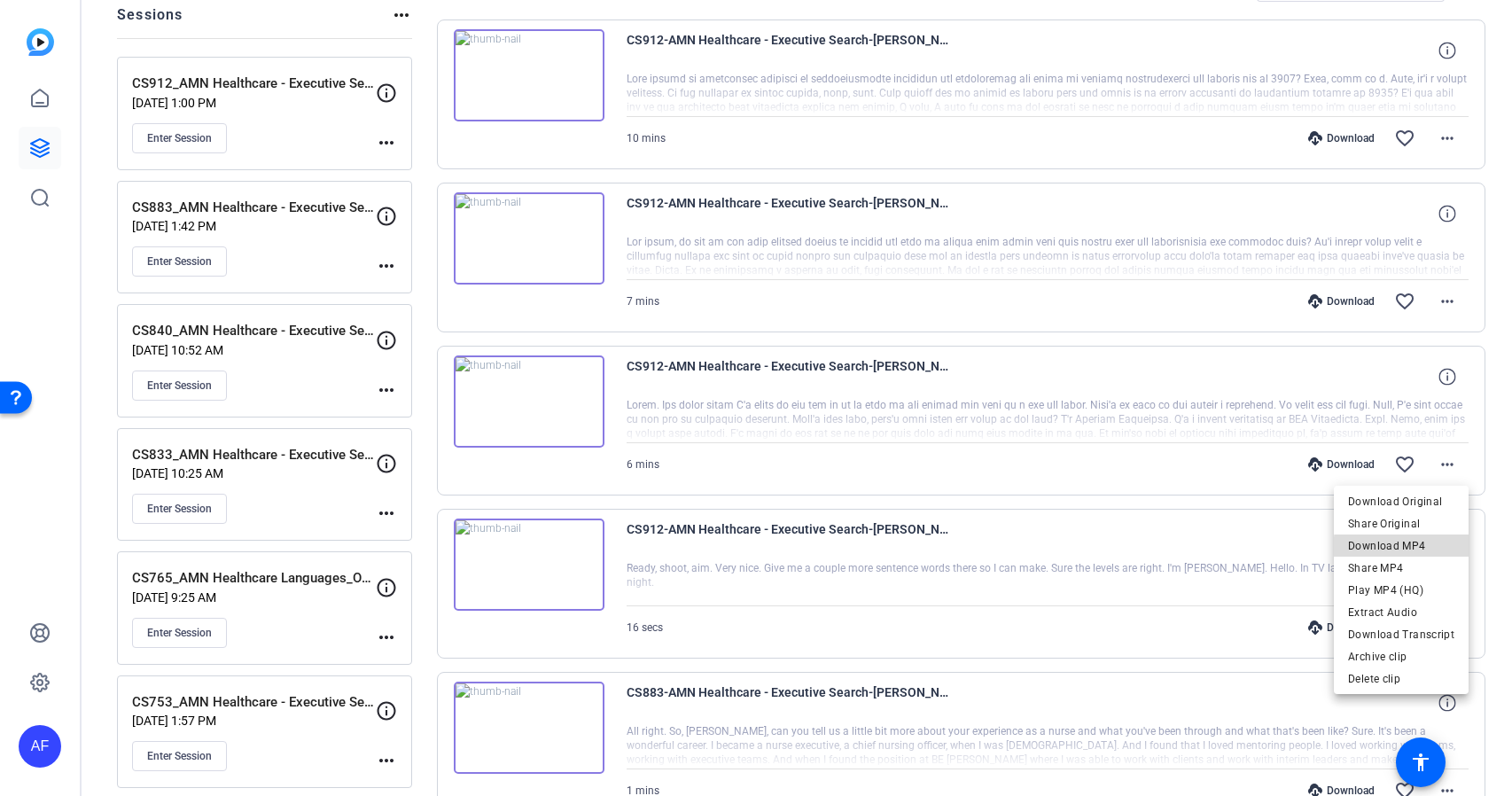
click at [1424, 549] on span "Download MP4" at bounding box center [1401, 547] width 107 height 21
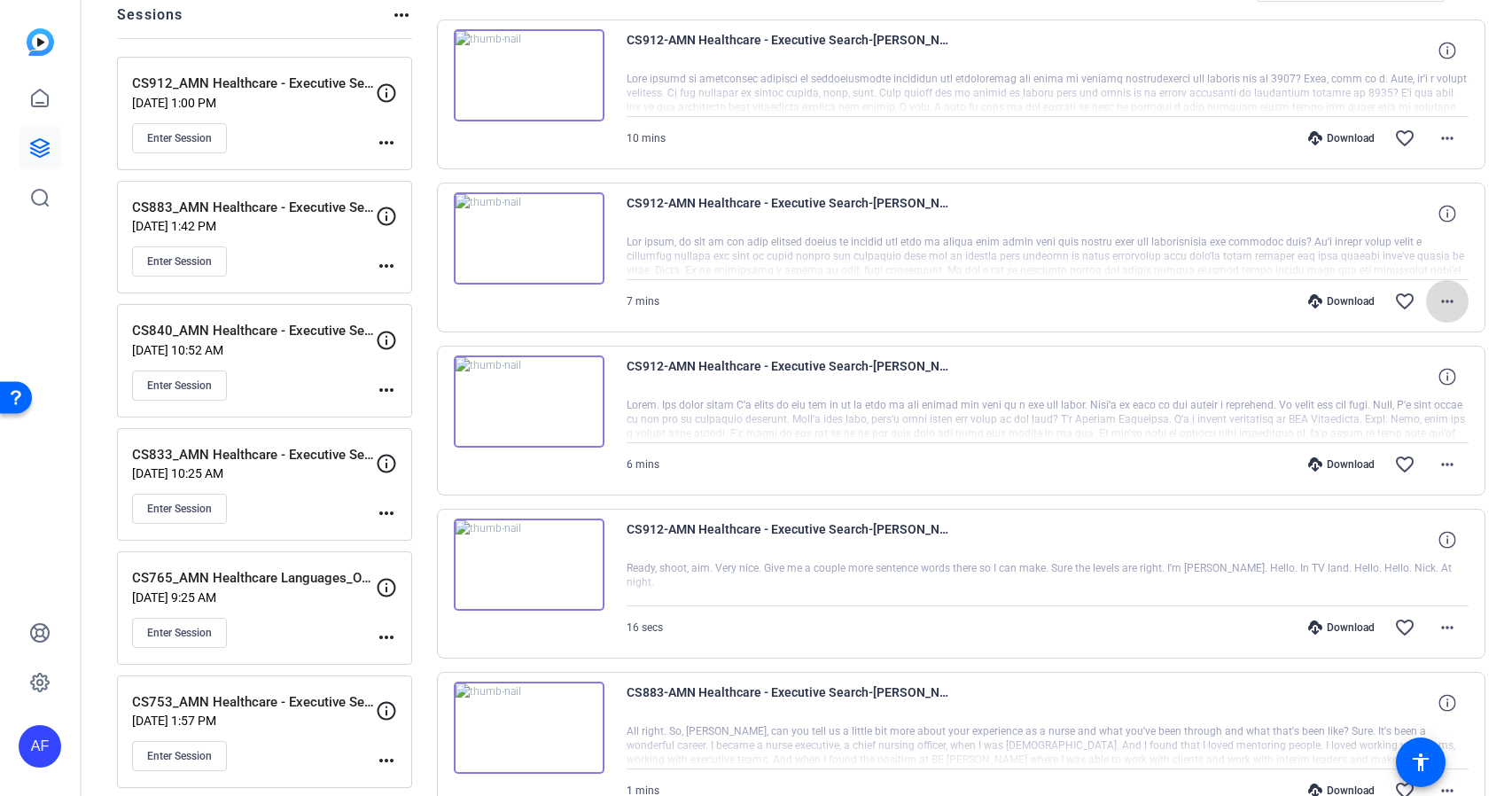
click at [1444, 299] on mat-icon "more_horiz" at bounding box center [1448, 302] width 21 height 21
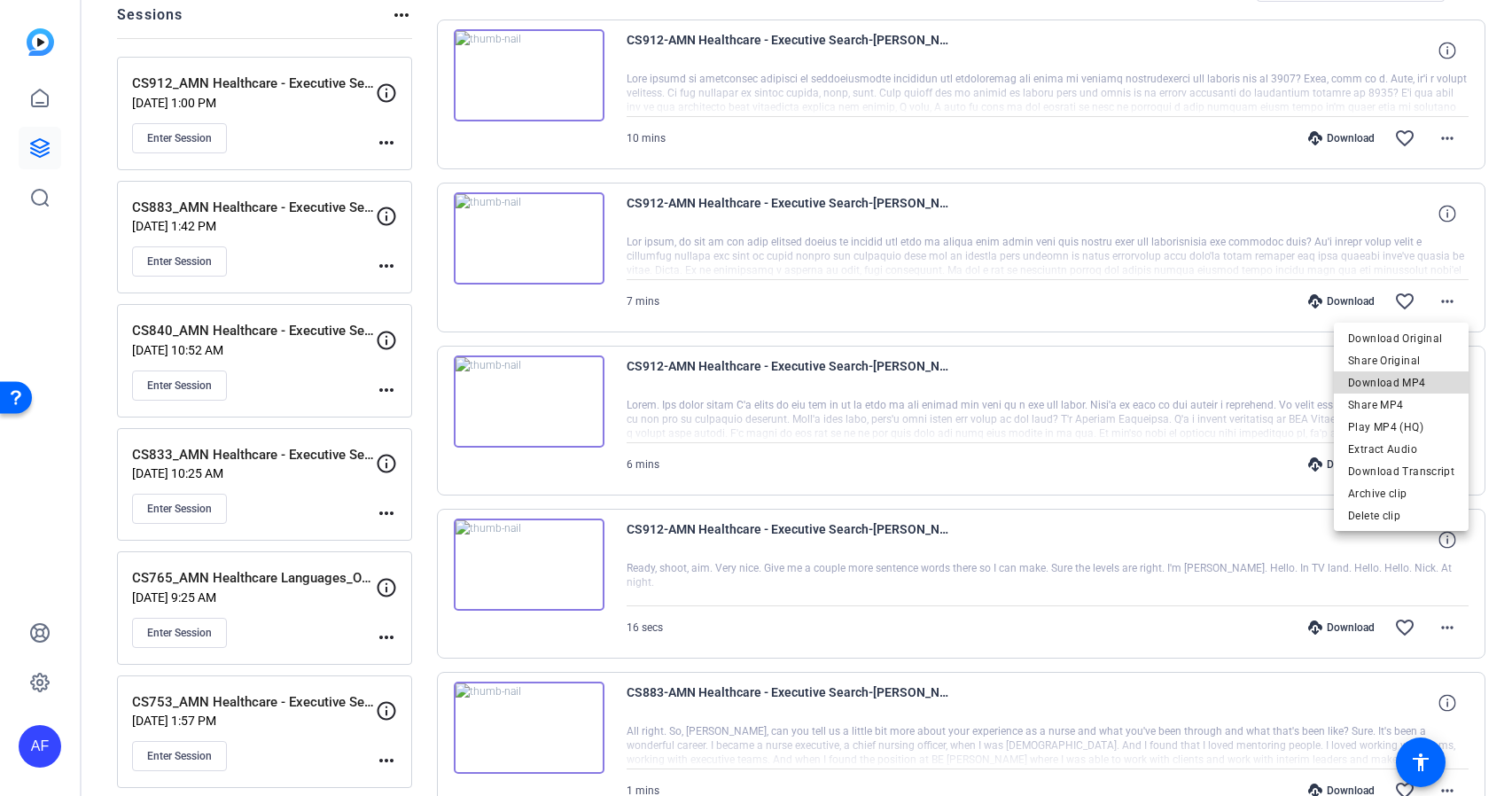
click at [1415, 388] on span "Download MP4" at bounding box center [1401, 383] width 107 height 21
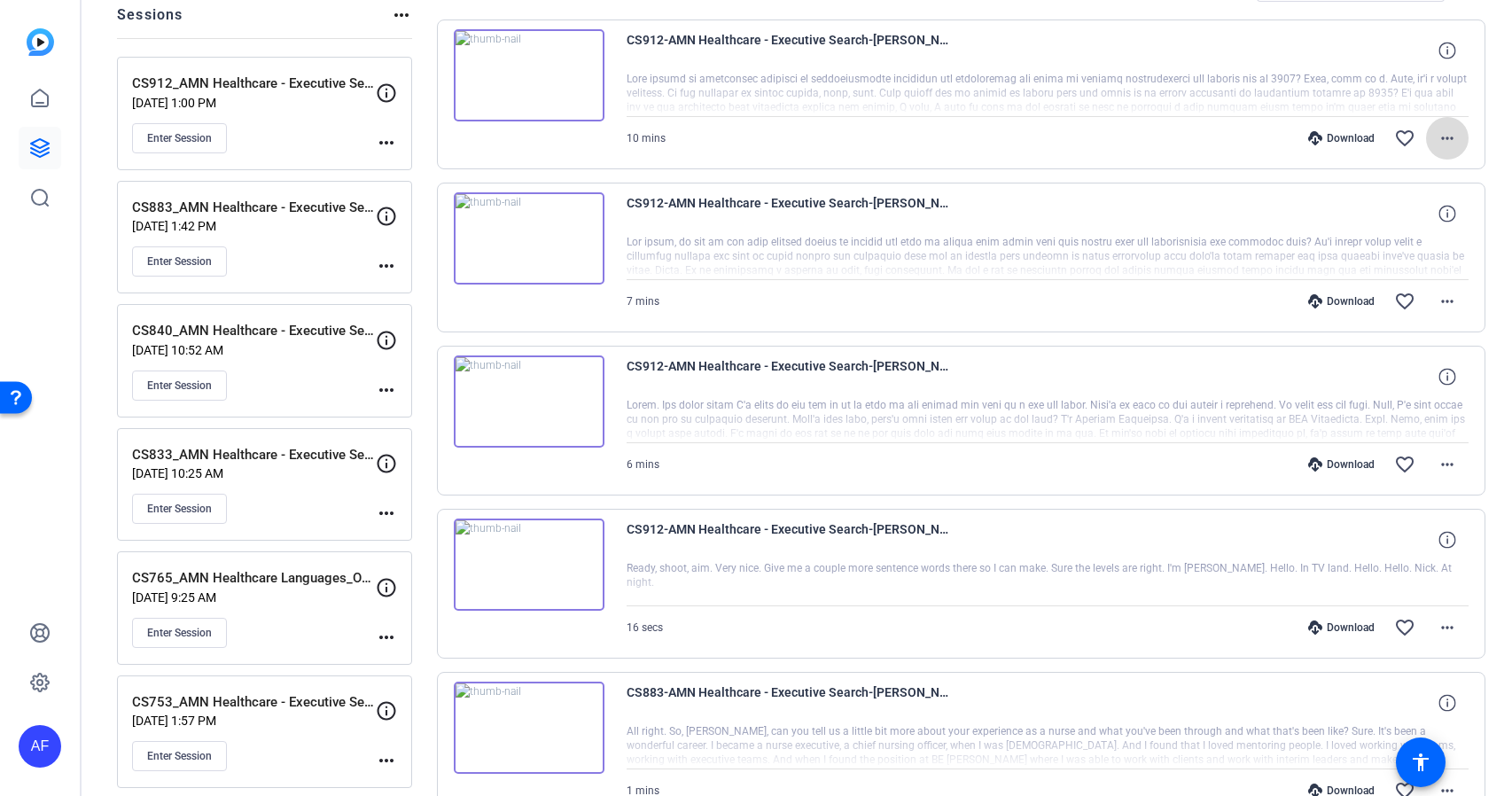
click at [1450, 132] on mat-icon "more_horiz" at bounding box center [1448, 139] width 21 height 21
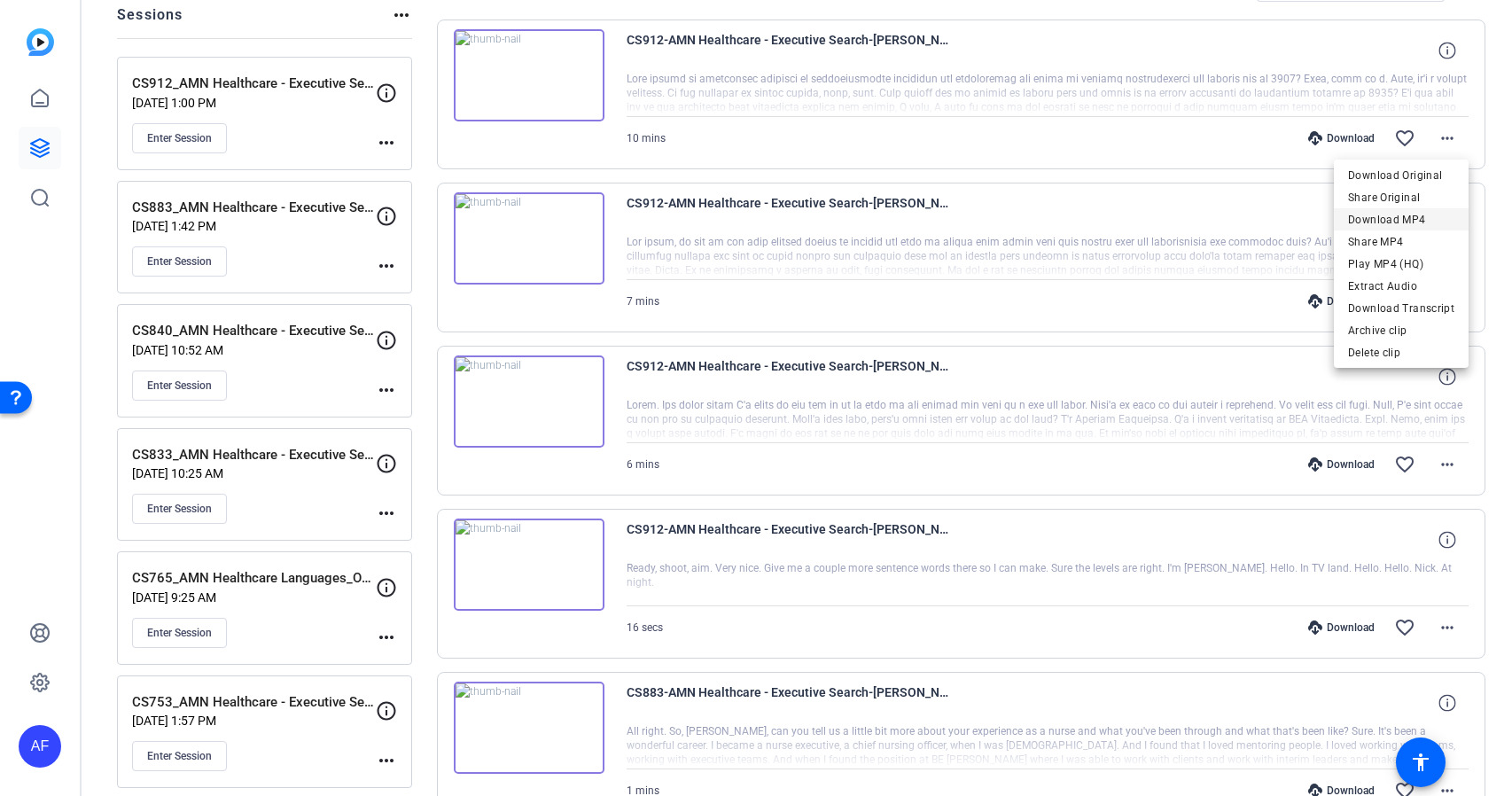
click at [1424, 213] on span "Download MP4" at bounding box center [1401, 220] width 107 height 21
